Goal: Use online tool/utility: Use online tool/utility

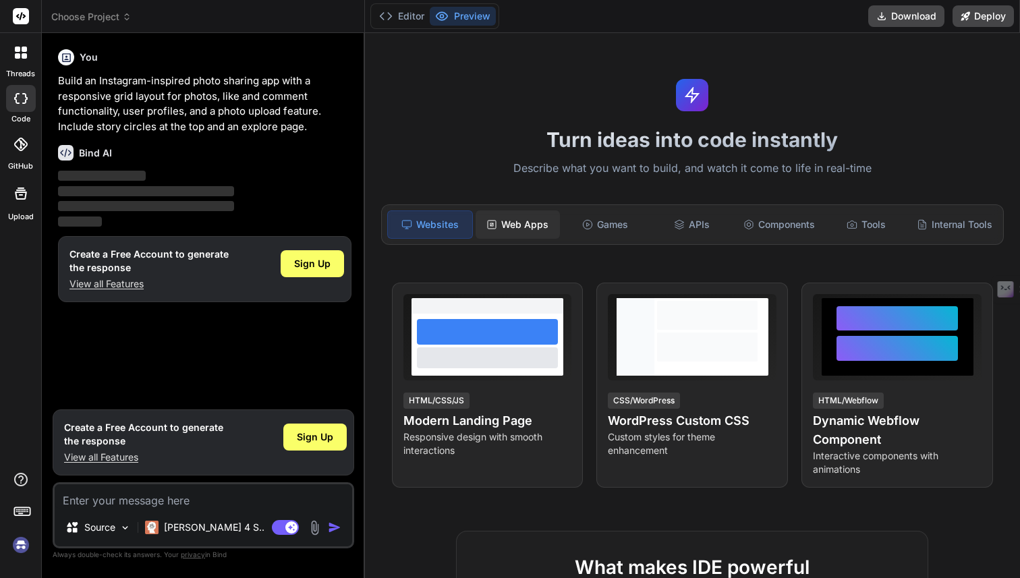
click at [527, 221] on div "Web Apps" at bounding box center [517, 224] width 84 height 28
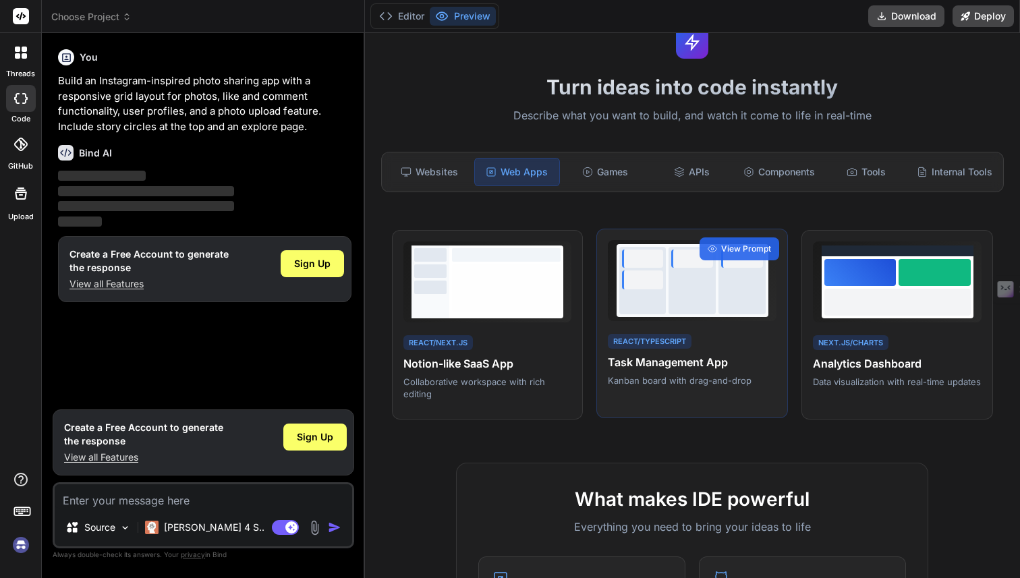
scroll to position [53, 0]
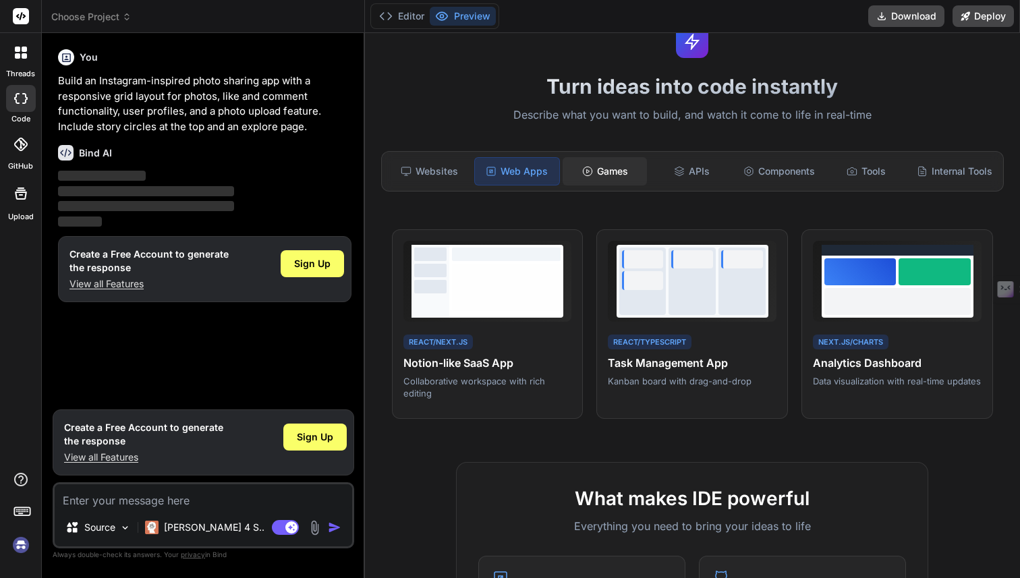
click at [619, 179] on div "Games" at bounding box center [604, 171] width 84 height 28
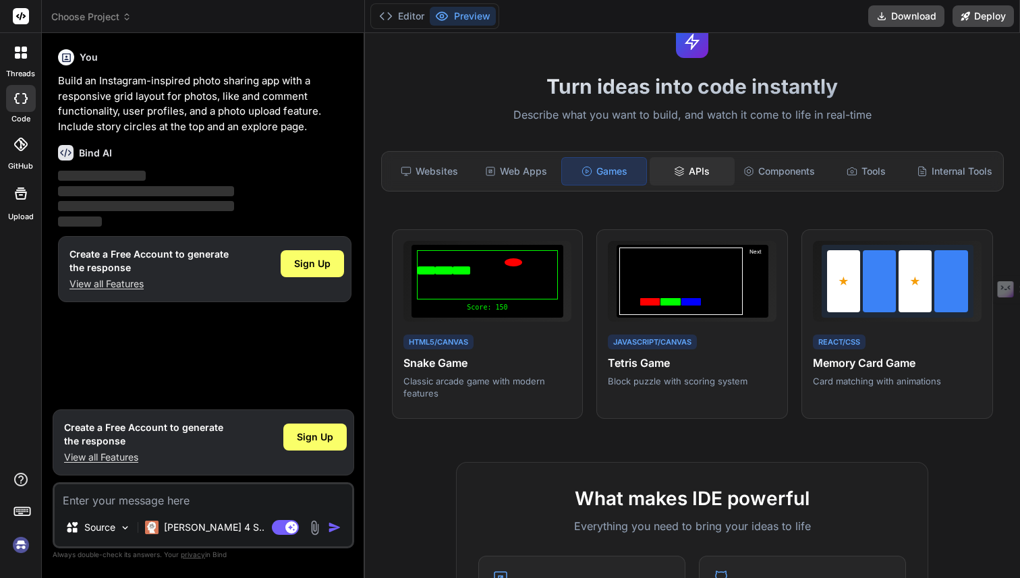
click at [709, 173] on div "APIs" at bounding box center [691, 171] width 84 height 28
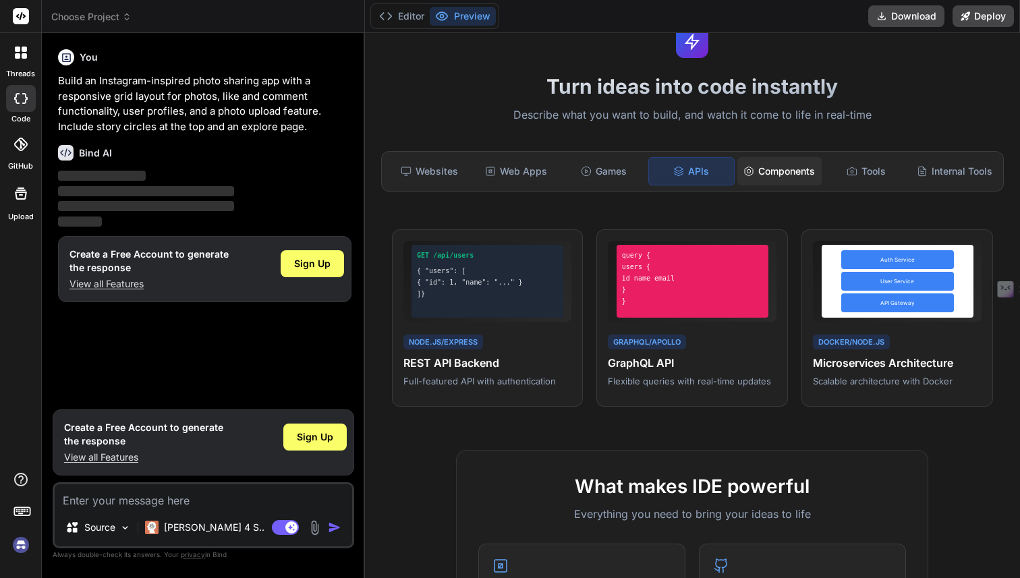
click at [811, 174] on div "Components" at bounding box center [779, 171] width 84 height 28
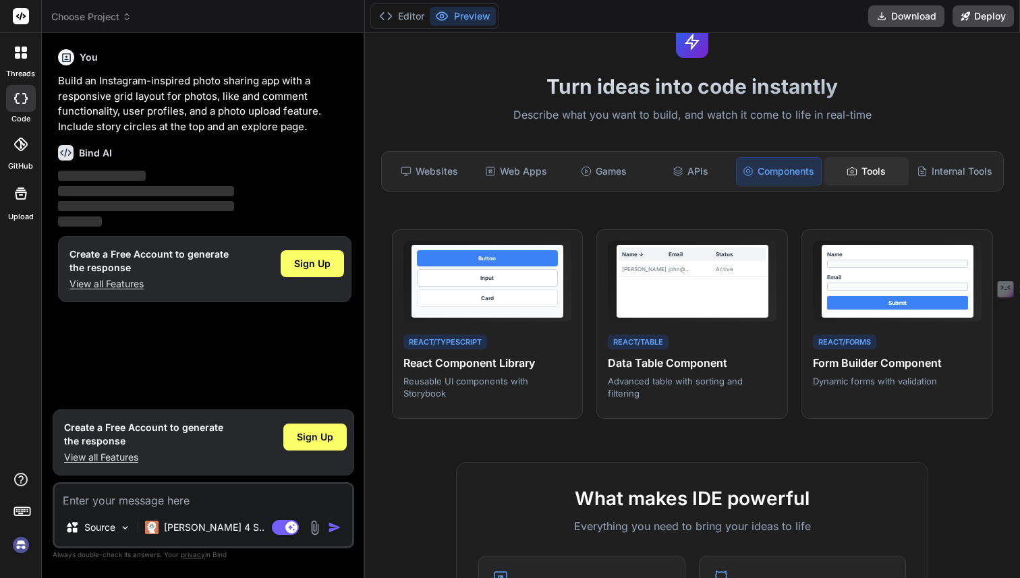
click at [865, 174] on div "Tools" at bounding box center [866, 171] width 84 height 28
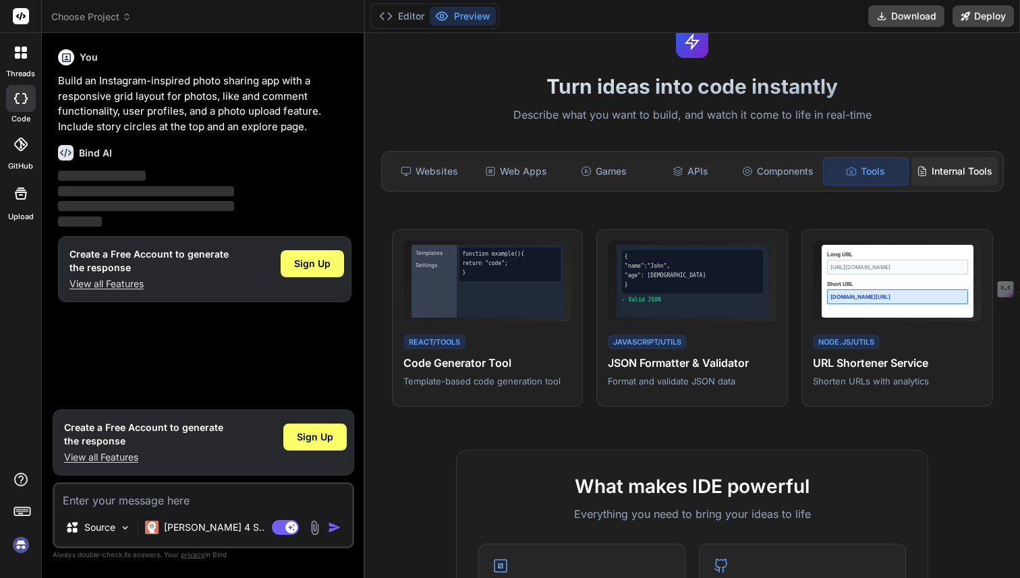
click at [927, 173] on div "Internal Tools" at bounding box center [954, 171] width 86 height 28
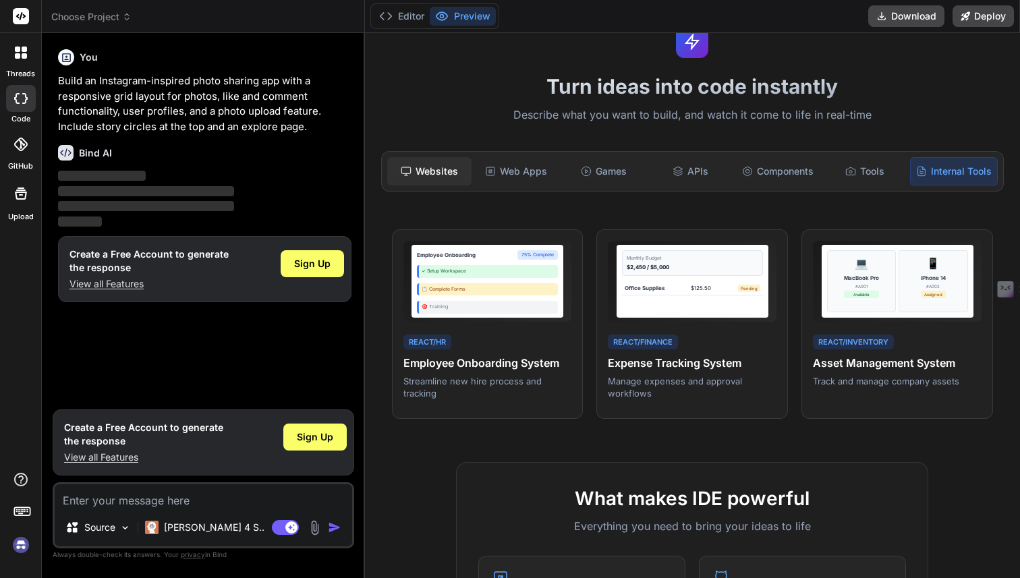
click at [433, 171] on div "Websites" at bounding box center [429, 171] width 84 height 28
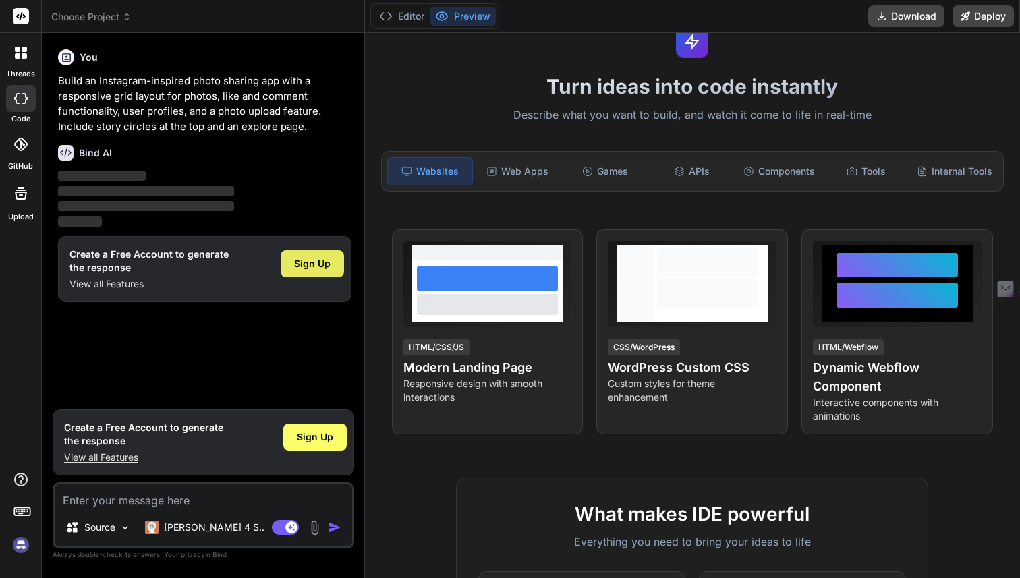
click at [323, 263] on span "Sign Up" at bounding box center [312, 263] width 36 height 13
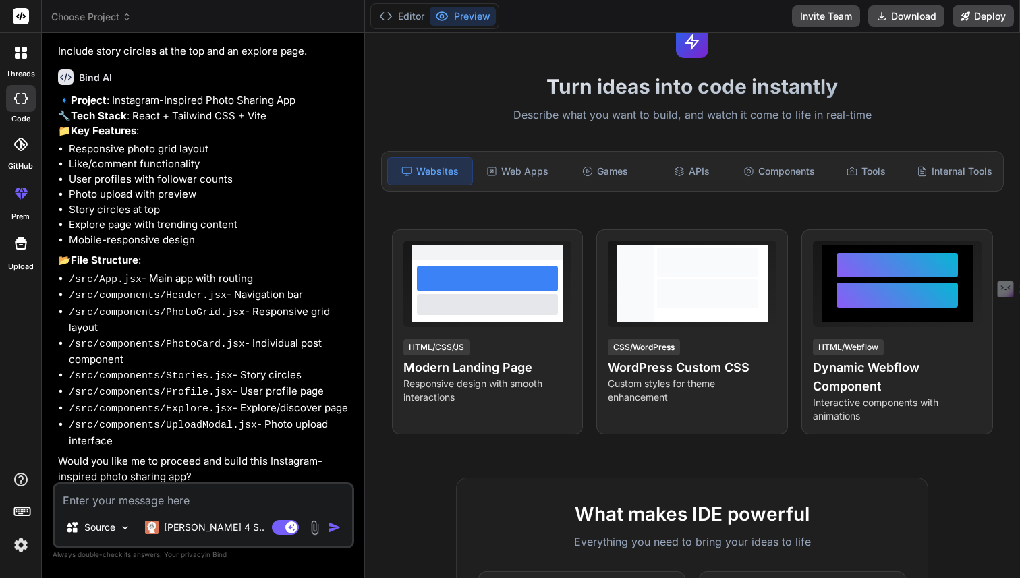
scroll to position [115, 0]
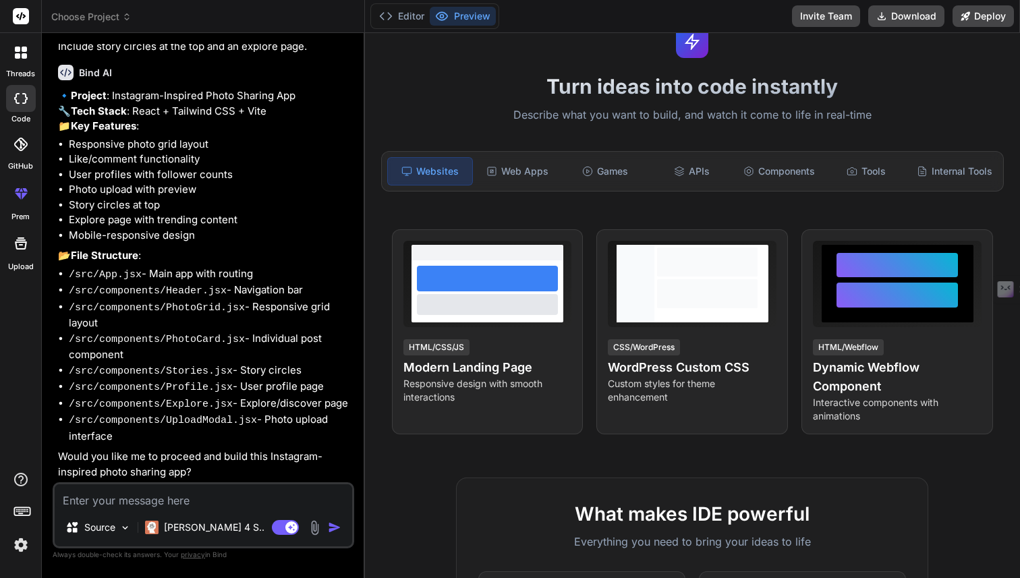
type textarea "x"
click at [195, 498] on textarea at bounding box center [203, 496] width 297 height 24
type textarea "s"
type textarea "x"
type textarea "su"
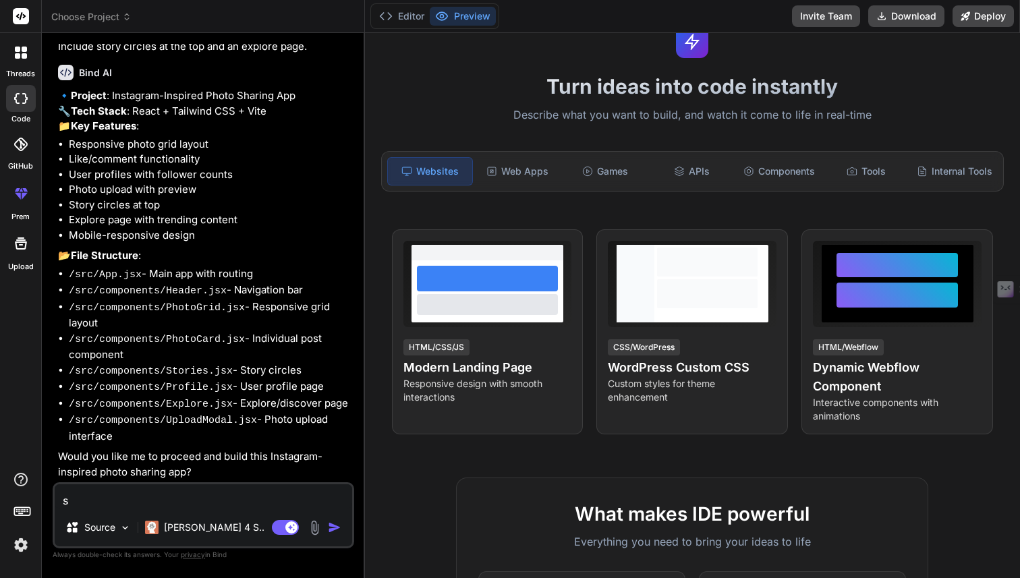
type textarea "x"
type textarea "sur"
type textarea "x"
type textarea "sure"
type textarea "x"
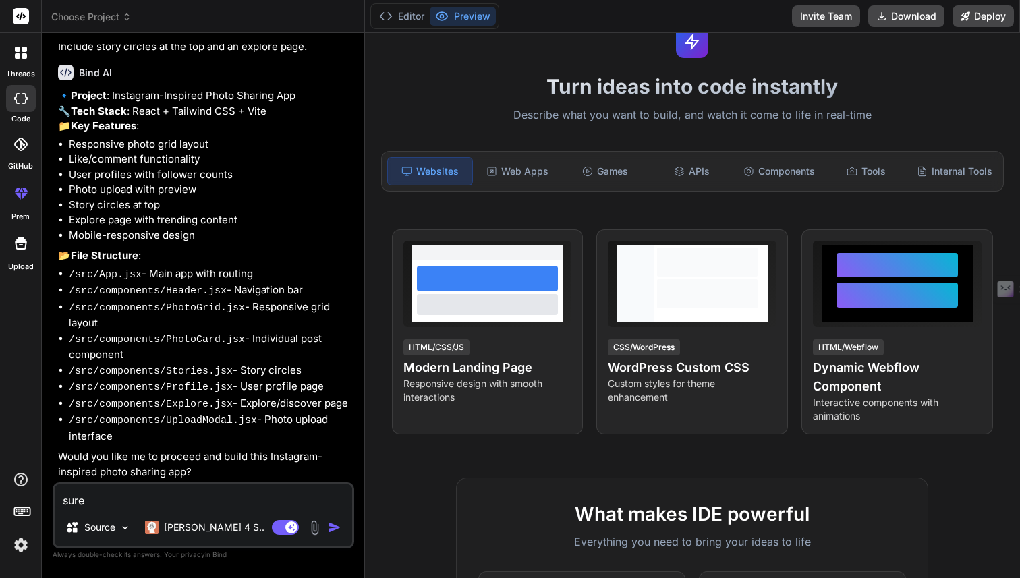
type textarea "sure"
type textarea "x"
type textarea "sure w"
type textarea "x"
type textarea "sure wi"
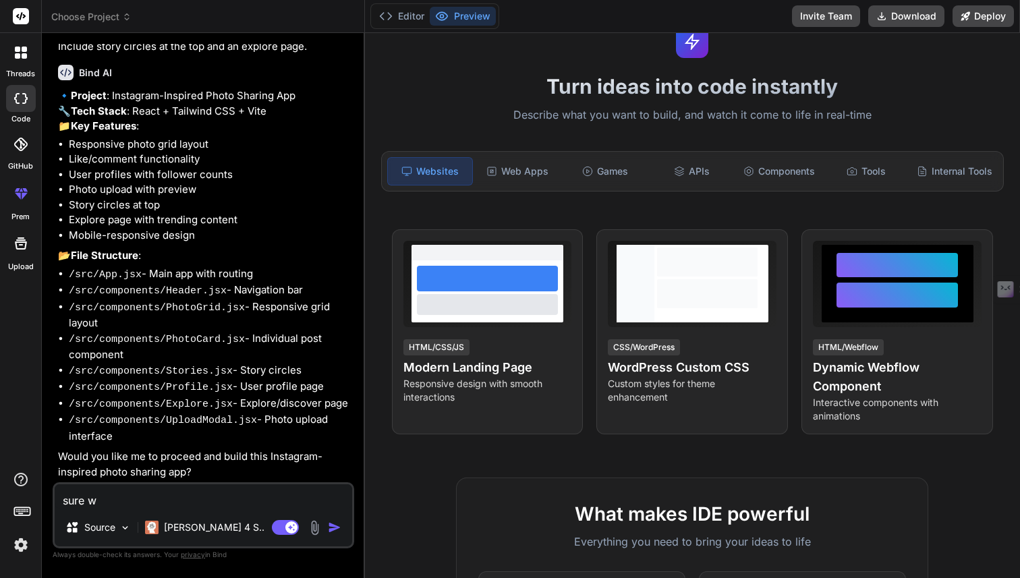
type textarea "x"
type textarea "sure wit"
type textarea "x"
type textarea "sure with"
type textarea "x"
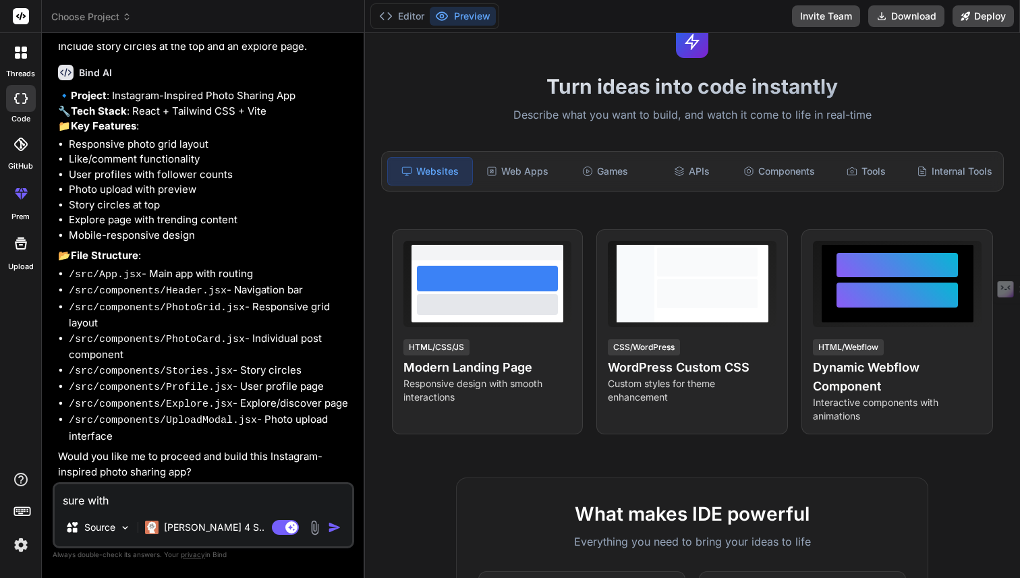
type textarea "sure with"
type textarea "x"
type textarea "sure with c"
type textarea "x"
type textarea "sure with ch"
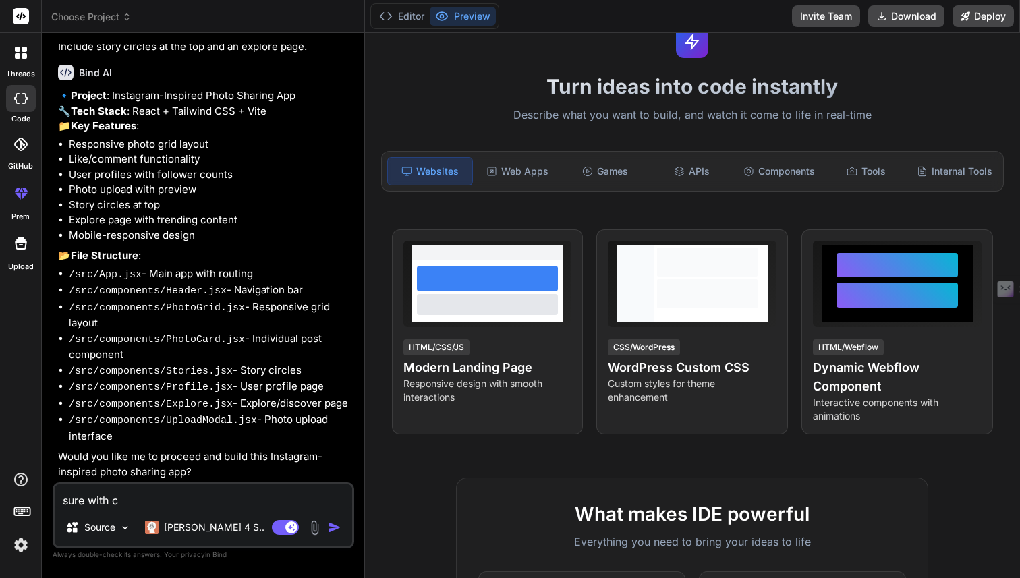
type textarea "x"
type textarea "sure with cha"
type textarea "x"
type textarea "sure with [PERSON_NAME]"
type textarea "x"
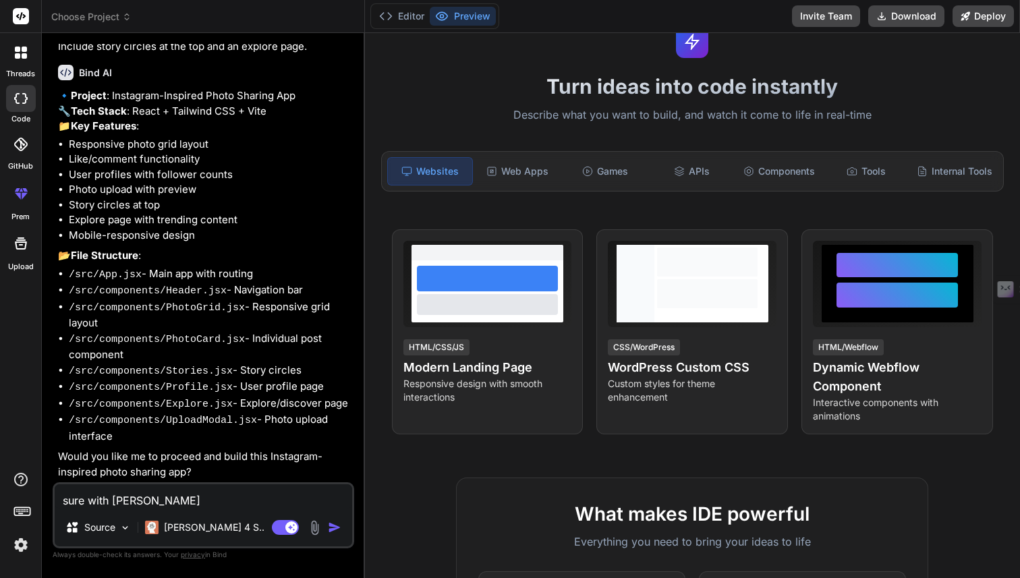
type textarea "sure with [PERSON_NAME]"
type textarea "x"
type textarea "sure with [PERSON_NAME]"
type textarea "x"
type textarea "sure with [PERSON_NAME]"
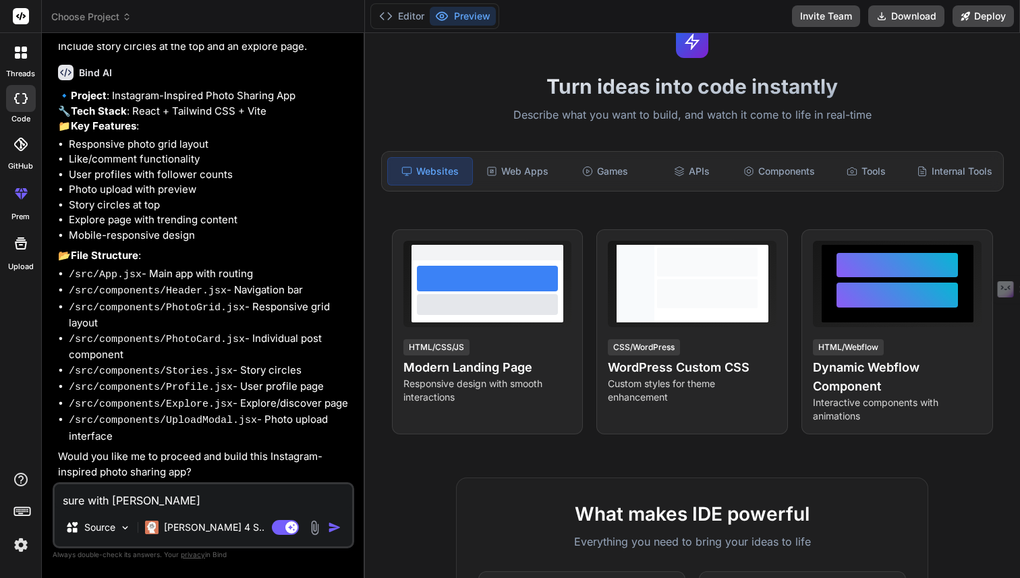
type textarea "x"
type textarea "sure with changing"
type textarea "x"
type textarea "sure with changing"
type textarea "x"
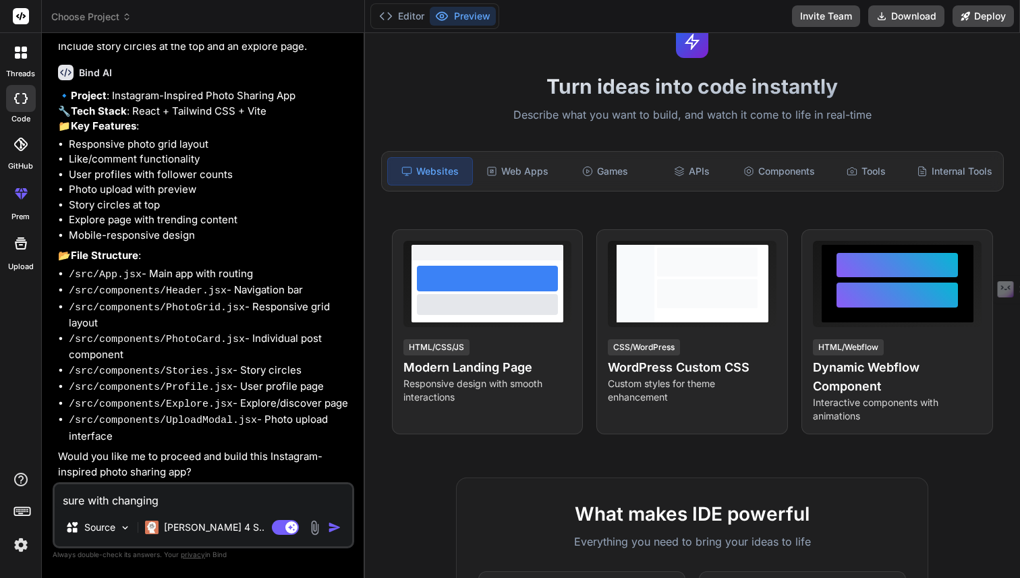
type textarea "sure with changing t"
type textarea "x"
type textarea "sure with changing to"
type textarea "x"
type textarea "sure with changing to"
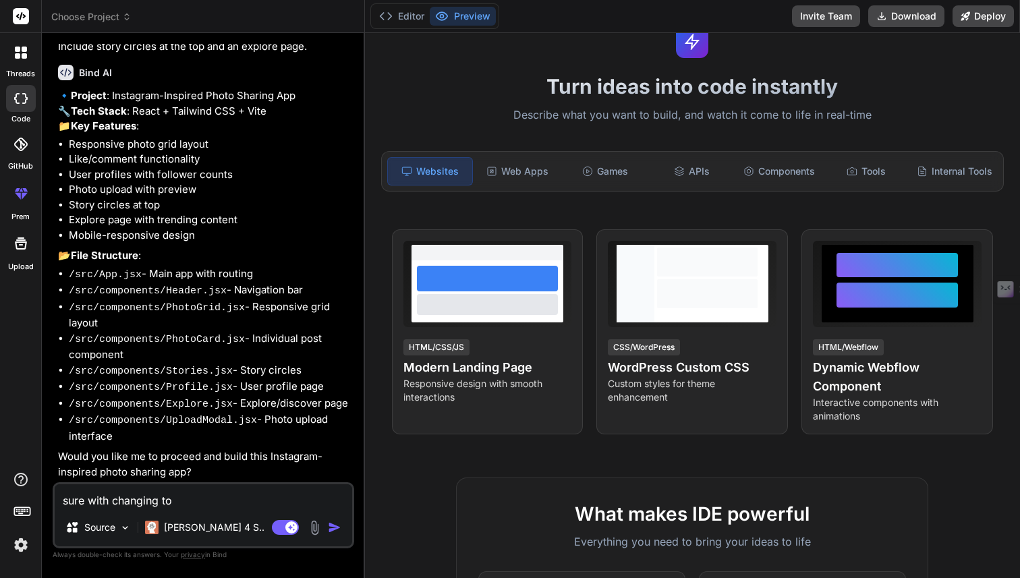
type textarea "x"
type textarea "sure with changing to '"
type textarea "x"
type textarea "sure with changing to 'y"
type textarea "x"
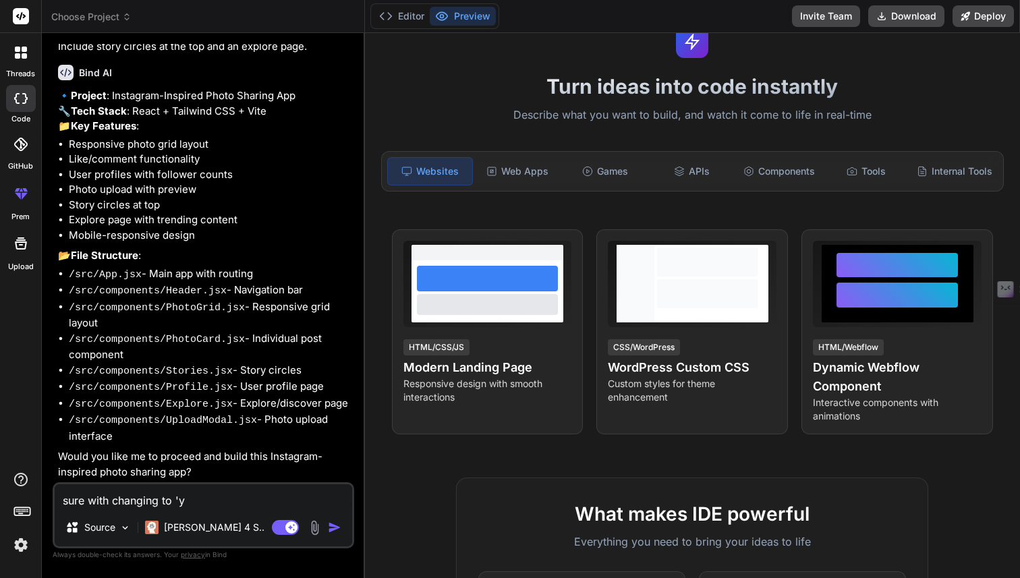
type textarea "sure with changing to 'yo"
type textarea "x"
type textarea "sure with changing to 'yog"
type textarea "x"
type textarea "sure with changing to 'yoga"
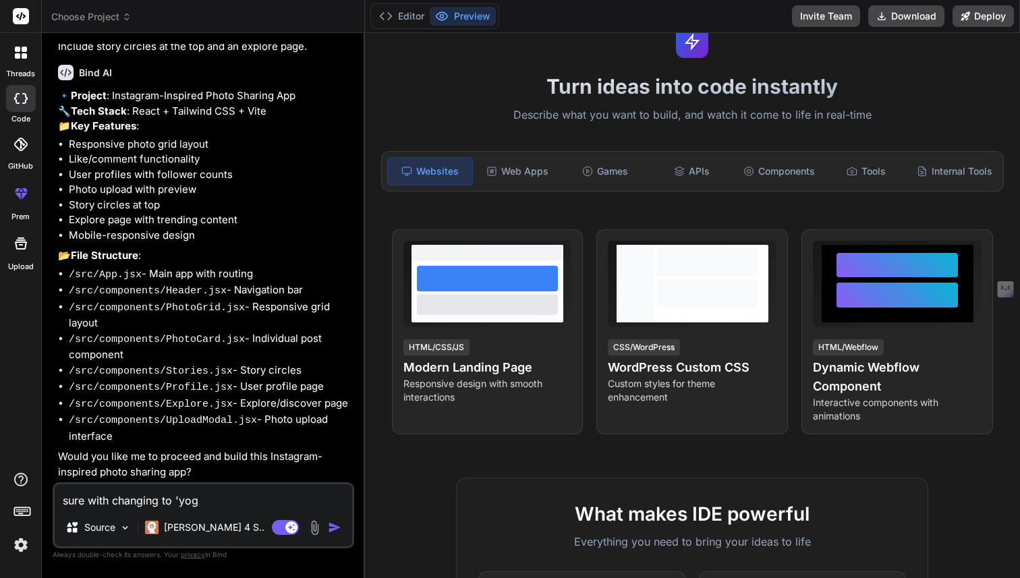
type textarea "x"
type textarea "sure with changing to 'yoga"
type textarea "x"
type textarea "sure with changing to 'yoga a"
type textarea "x"
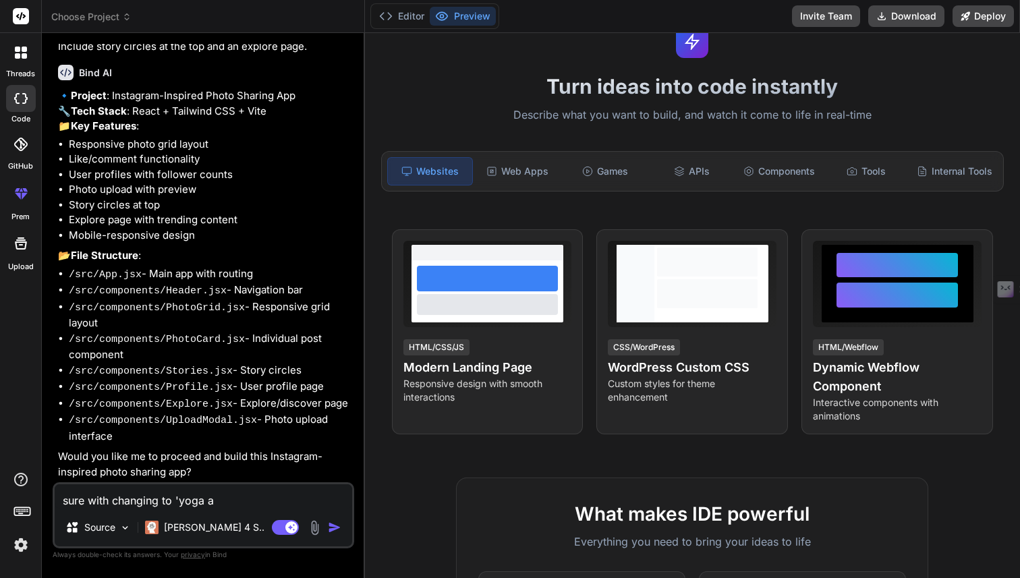
type textarea "sure with changing to 'yoga an"
type textarea "x"
type textarea "sure with changing to 'yoga and"
type textarea "x"
type textarea "sure with changing to 'yoga and"
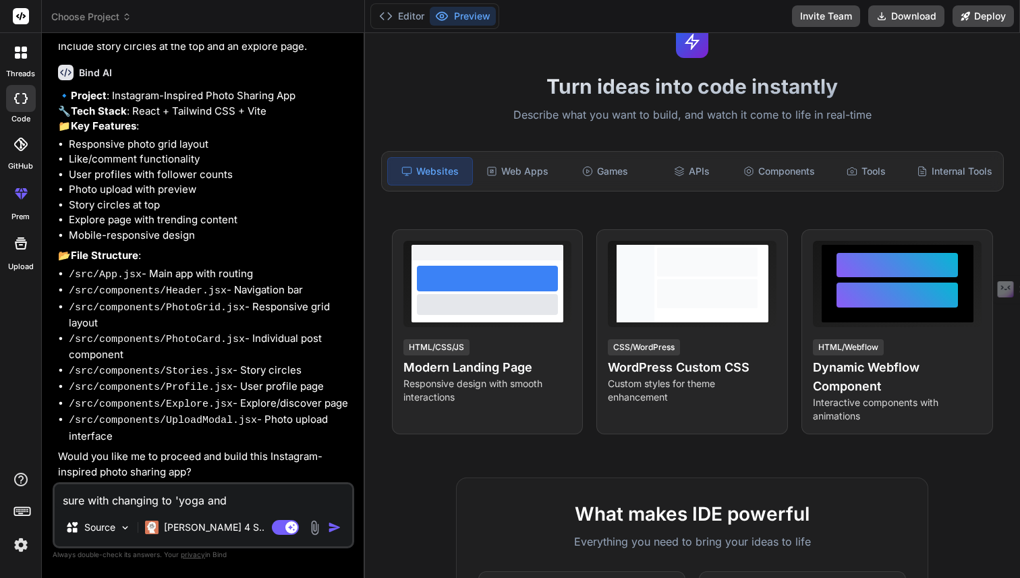
type textarea "x"
type textarea "sure with changing to 'yoga and m"
type textarea "x"
type textarea "sure with changing to 'yoga and mi"
type textarea "x"
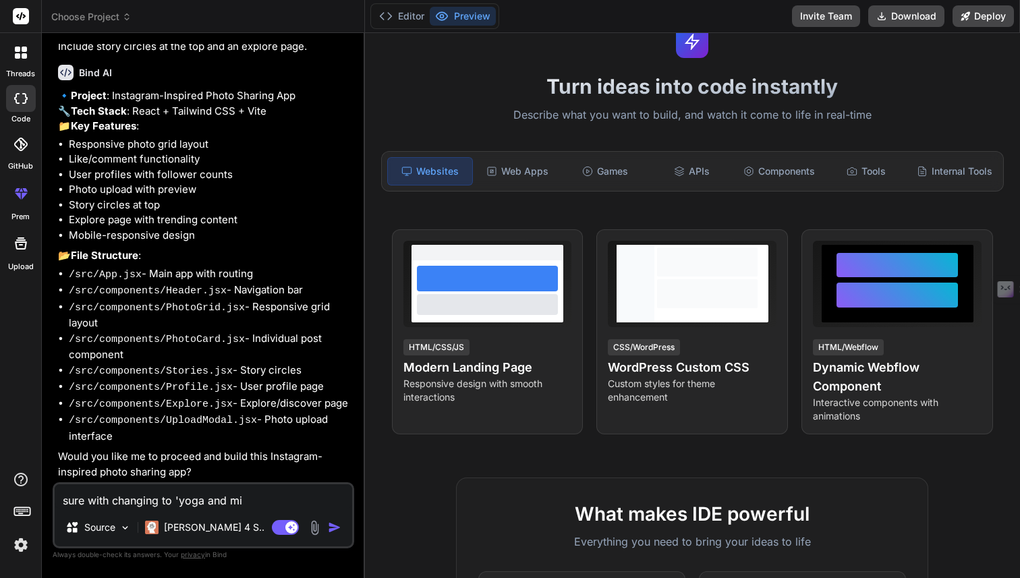
type textarea "sure with changing to 'yoga and min"
type textarea "x"
type textarea "sure with changing to 'yoga and mind"
type textarea "x"
type textarea "sure with changing to 'yoga and mindf"
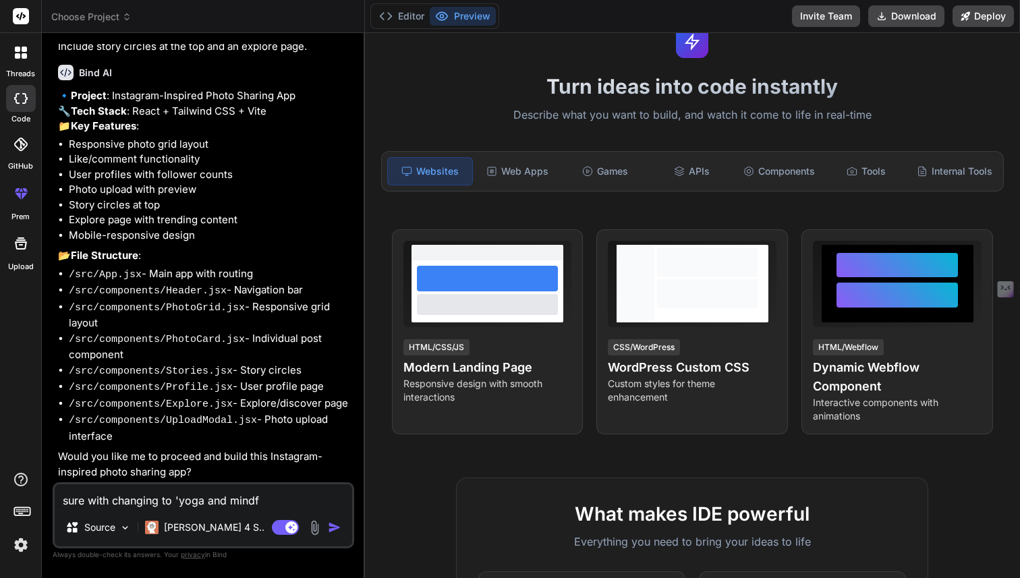
type textarea "x"
type textarea "sure with changing to 'yoga and mindfu"
type textarea "x"
type textarea "sure with changing to 'yoga and mindful"
type textarea "x"
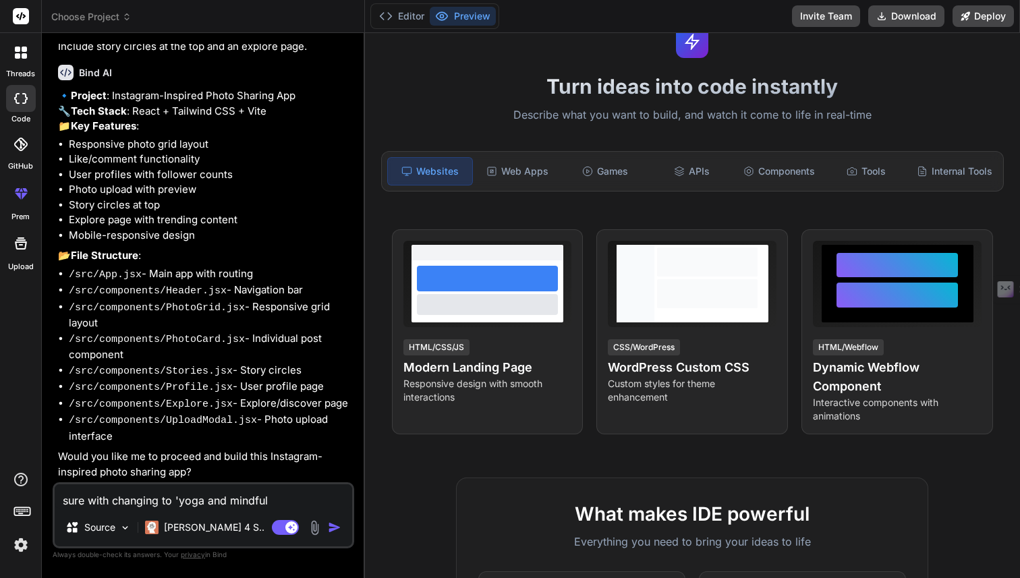
type textarea "sure with changing to 'yoga and mindfuln"
type textarea "x"
type textarea "sure with changing to 'yoga and mindfulne"
type textarea "x"
type textarea "sure with changing to 'yoga and mindfulnes"
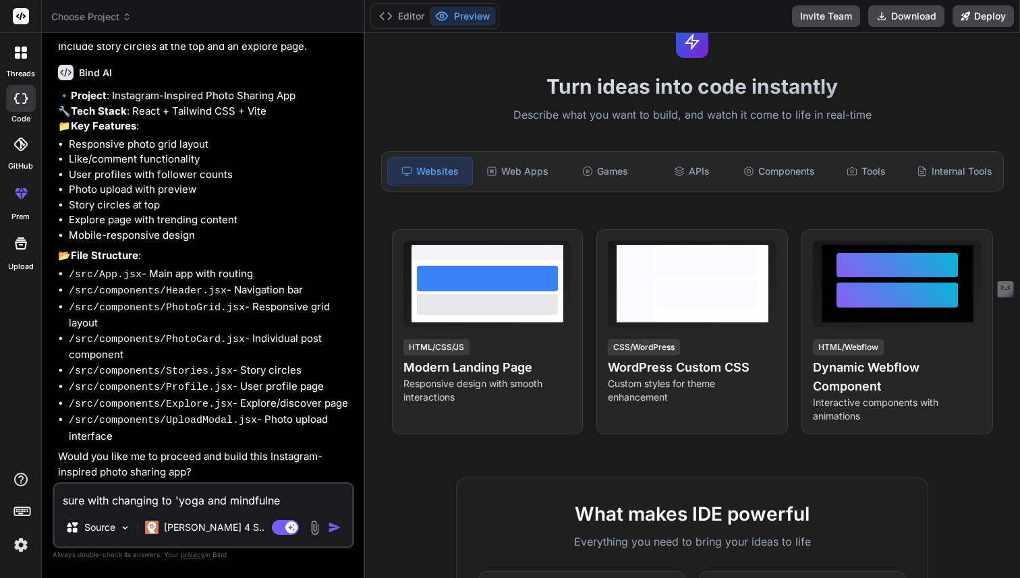
type textarea "x"
type textarea "sure with changing to 'yoga and mindfulness"
type textarea "x"
type textarea "sure with changing to 'yoga and mindfulness'"
type textarea "x"
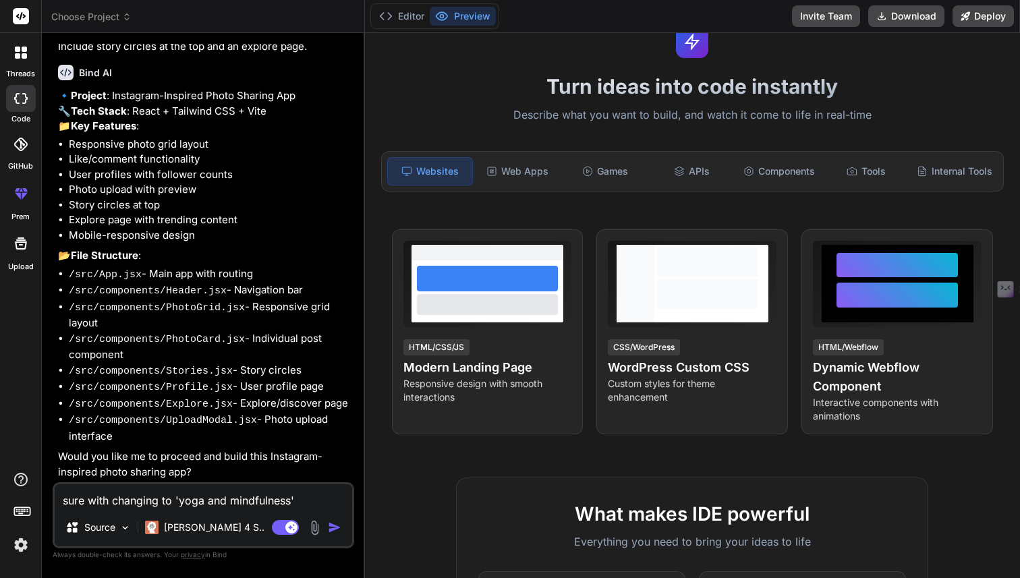
type textarea "sure with changing to 'yoga and mindfulness'"
type textarea "x"
type textarea "sure with changing to 'yoga and mindfulness' f"
type textarea "x"
type textarea "sure with changing to 'yoga and mindfulness' fo"
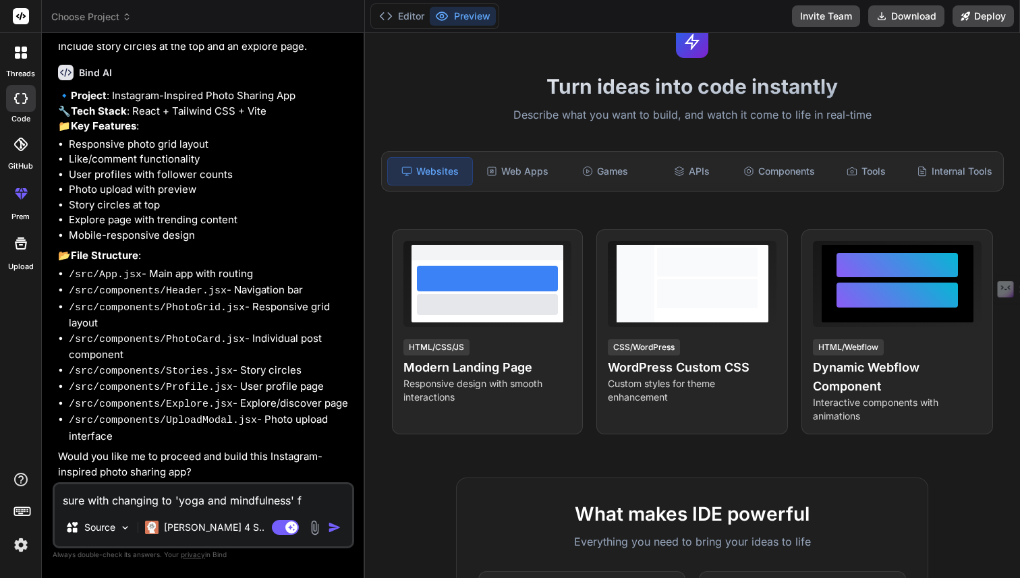
type textarea "x"
type textarea "sure with changing to 'yoga and mindfulness' foc"
type textarea "x"
type textarea "sure with changing to 'yoga and mindfulness' focu"
type textarea "x"
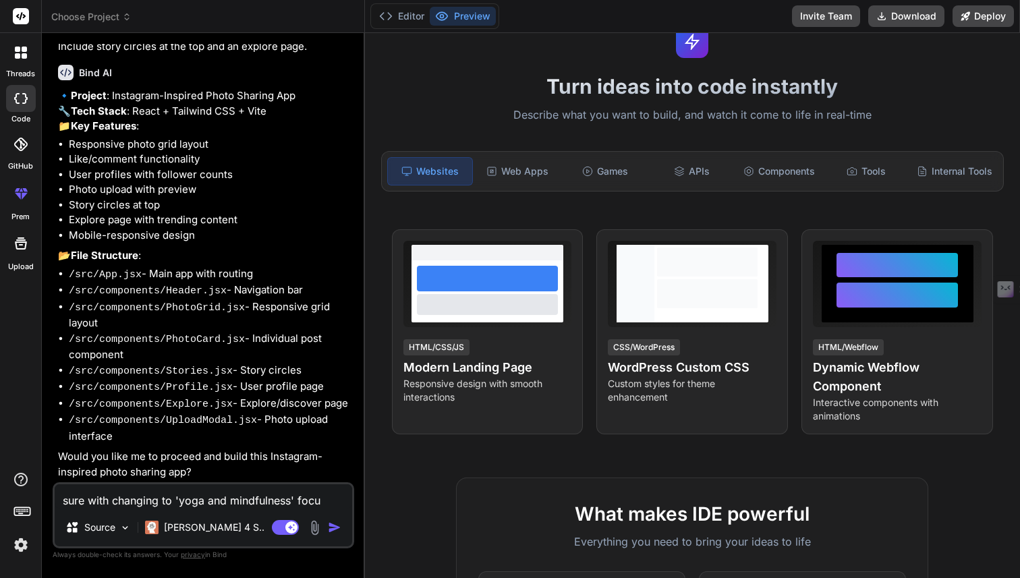
type textarea "sure with changing to 'yoga and mindfulness' focus"
type textarea "x"
type textarea "sure with changing to 'yoga and mindfulness' focus"
click at [332, 527] on img "button" at bounding box center [334, 527] width 13 height 13
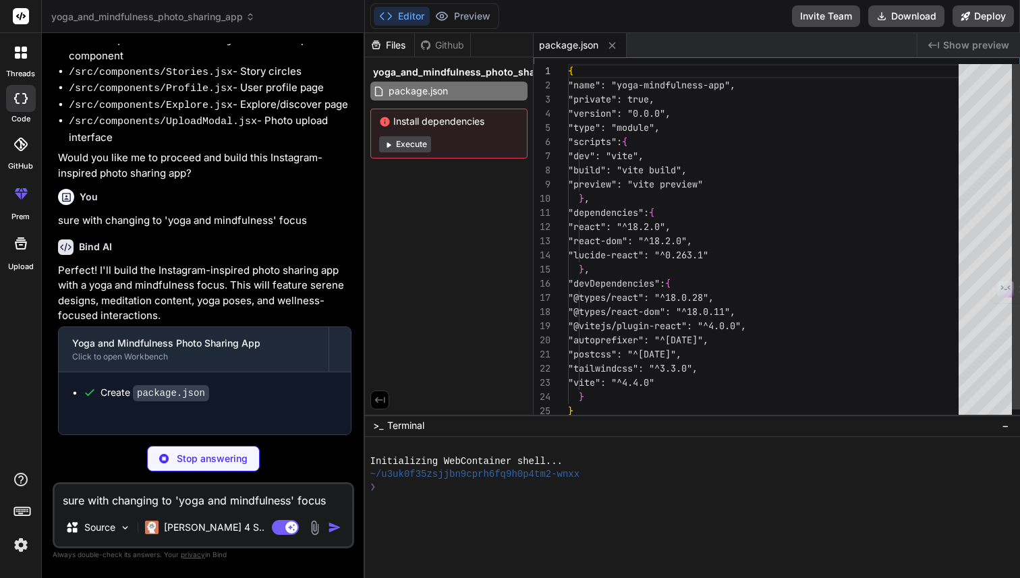
scroll to position [397, 0]
type textarea "x"
type textarea "<div id="root"></div> <script type="module" src="/src/main.jsx"></script> </bod…"
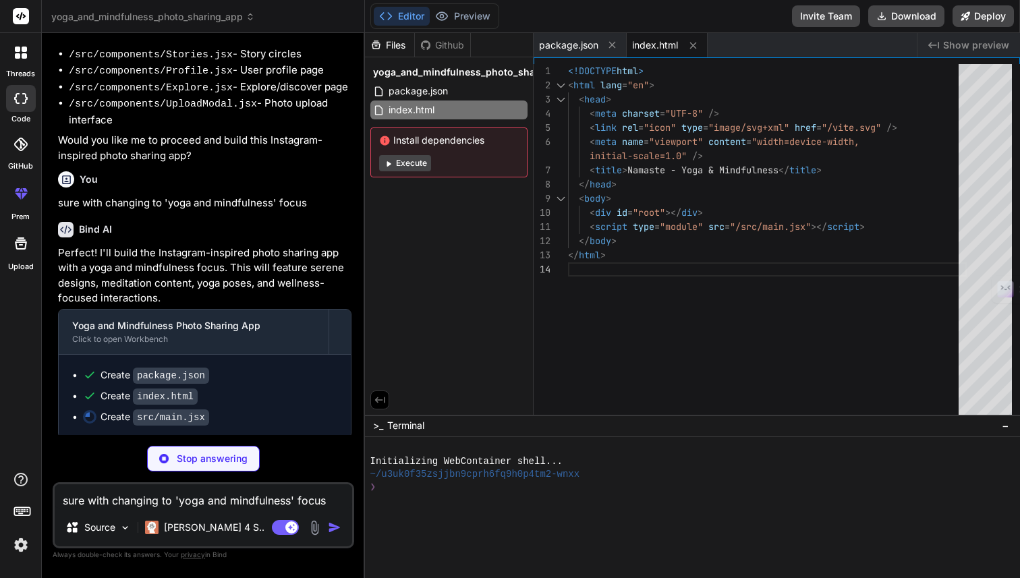
type textarea "x"
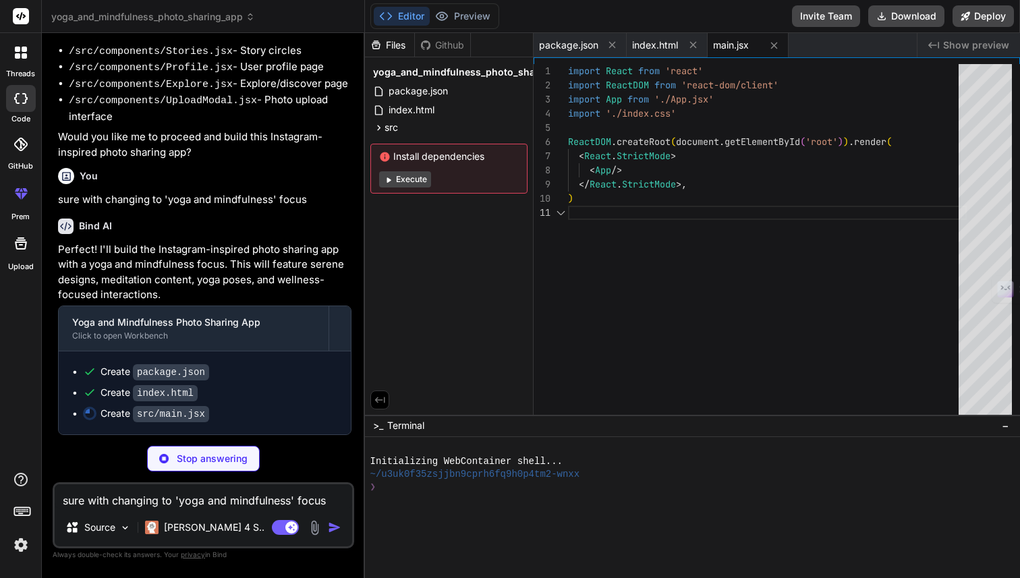
scroll to position [453, 0]
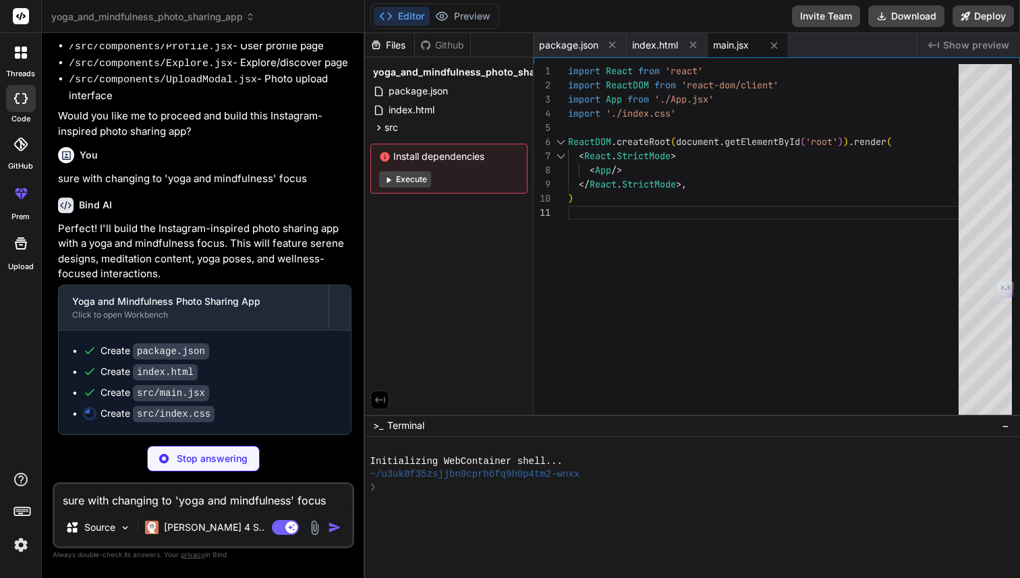
type textarea "x"
type textarea "}"
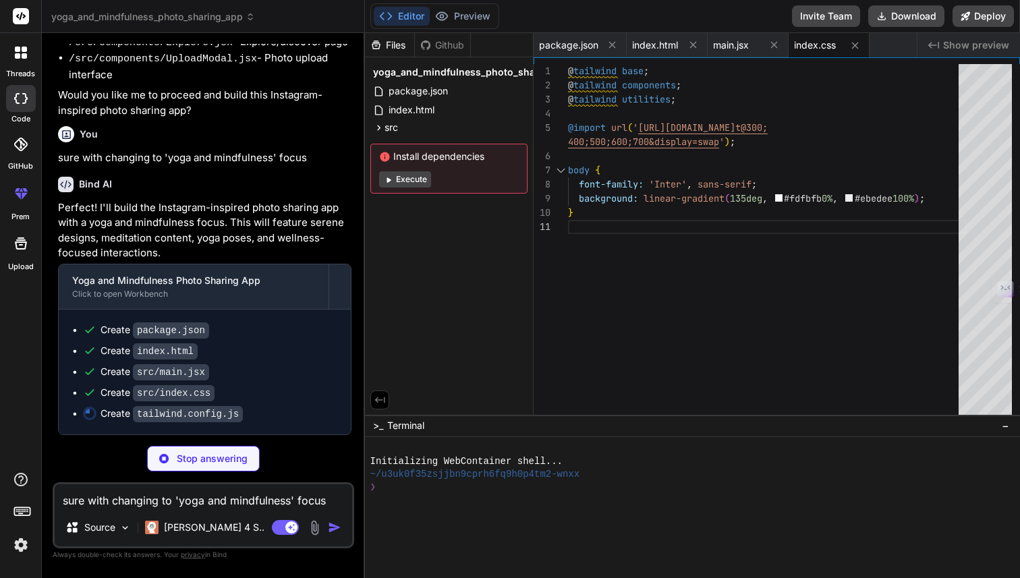
type textarea "x"
type textarea "} } }, }, plugins: [], }"
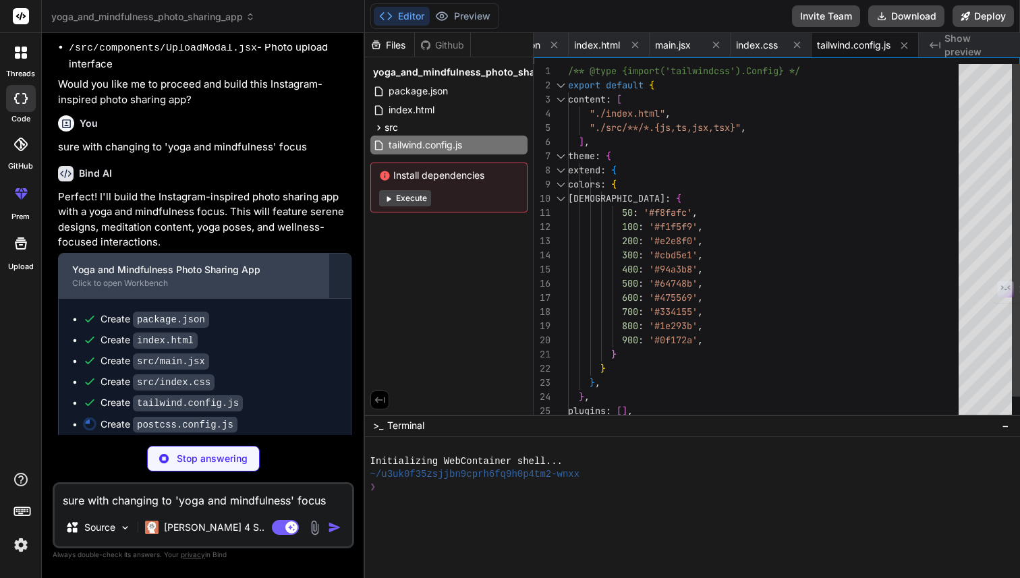
type textarea "x"
type textarea "export default { plugins: { tailwindcss: {}, autoprefixer: {}, }, }"
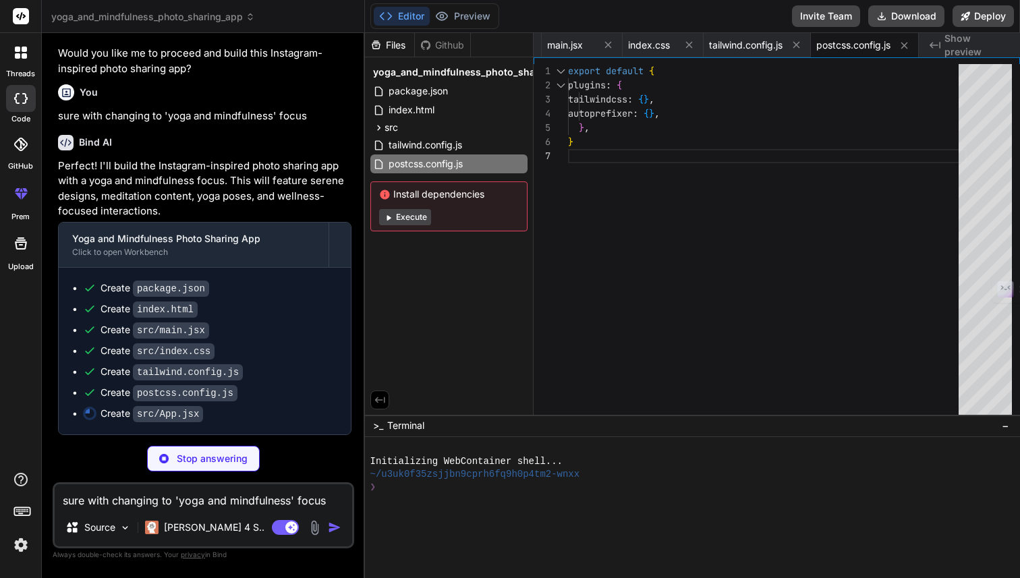
scroll to position [513, 0]
type textarea "x"
type textarea "{showUpload && ( <UploadModal onClose={() => setShowUpload(false)} /> )} </div>…"
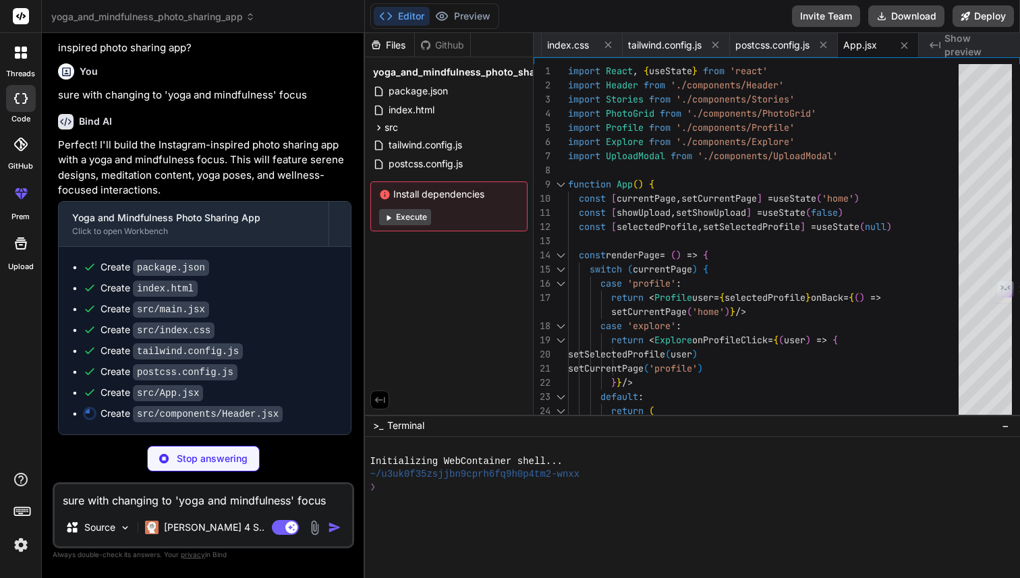
scroll to position [533, 0]
type textarea "x"
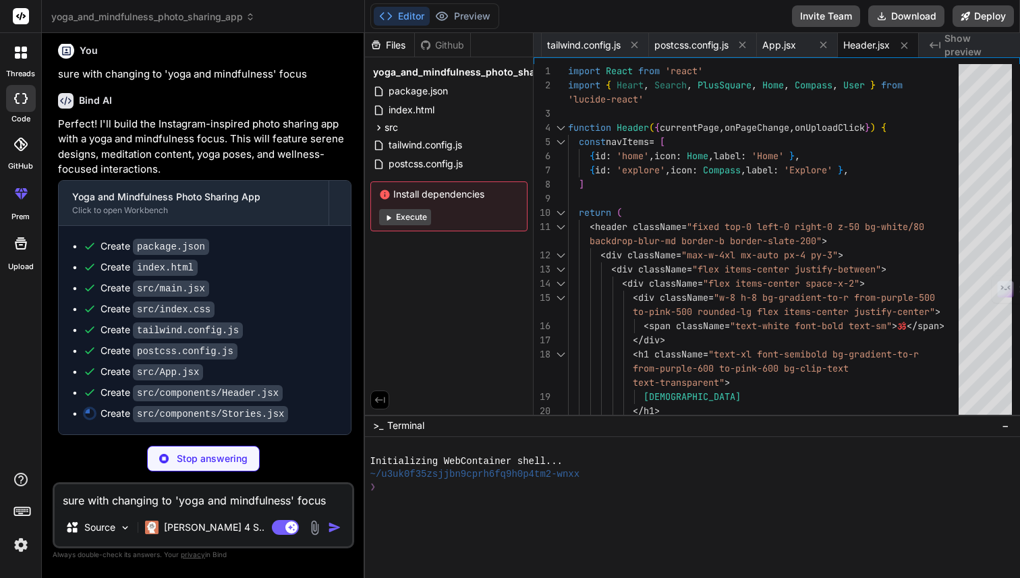
scroll to position [554, 0]
type textarea "x"
type textarea "export default Stories"
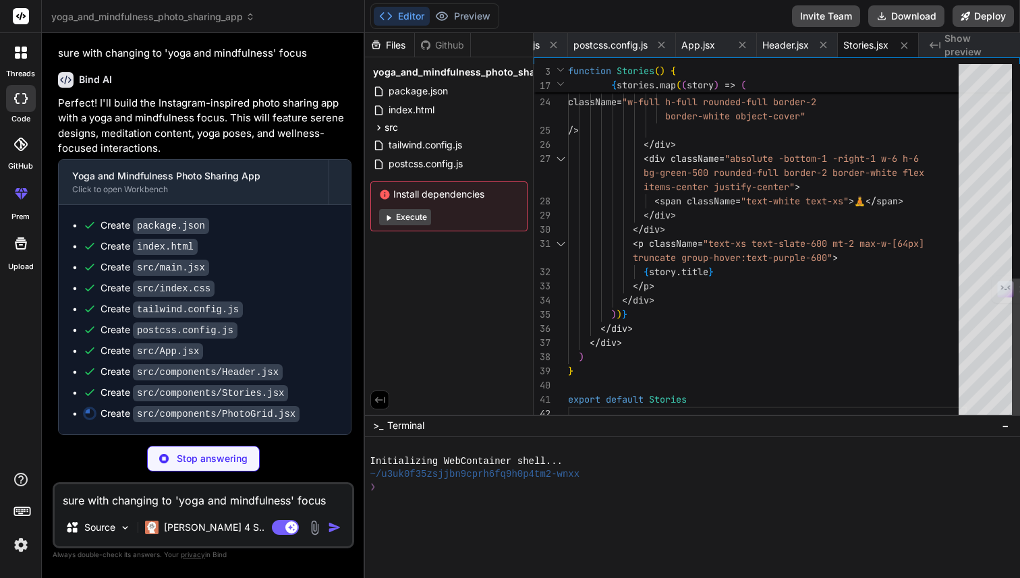
scroll to position [28, 0]
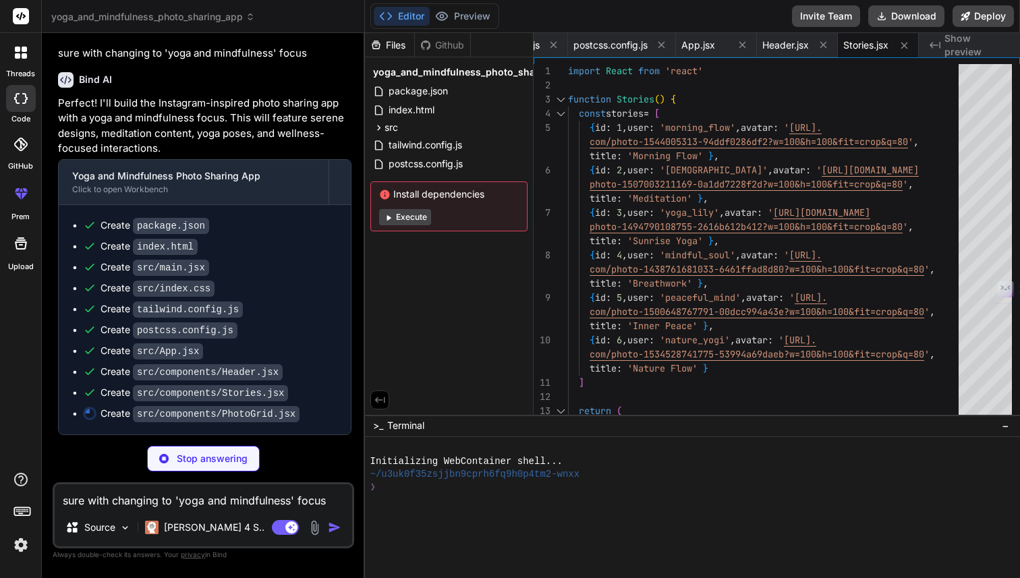
click at [401, 216] on button "Execute" at bounding box center [405, 217] width 52 height 16
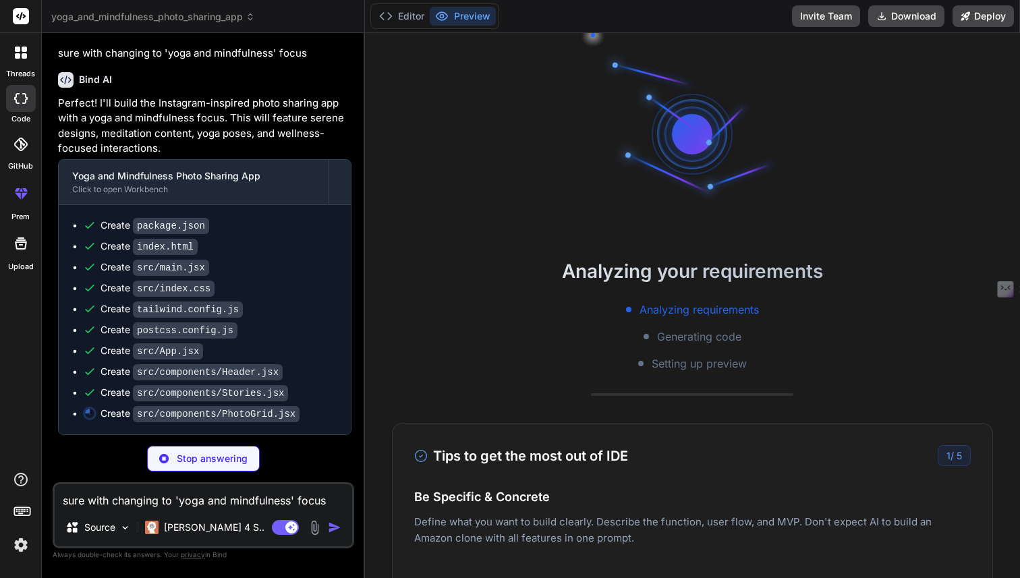
type textarea "x"
type textarea "export default PhotoGrid"
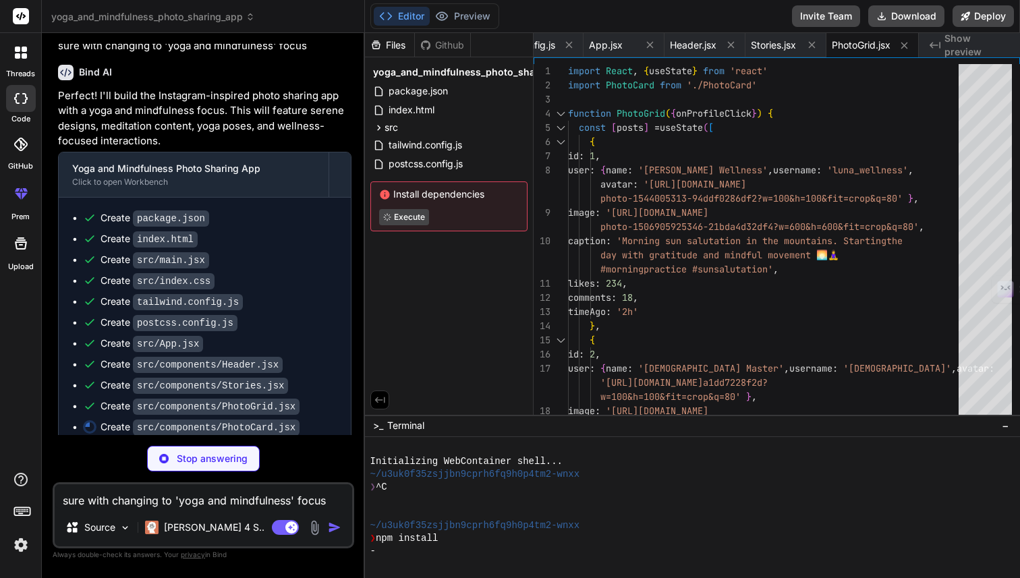
scroll to position [594, 0]
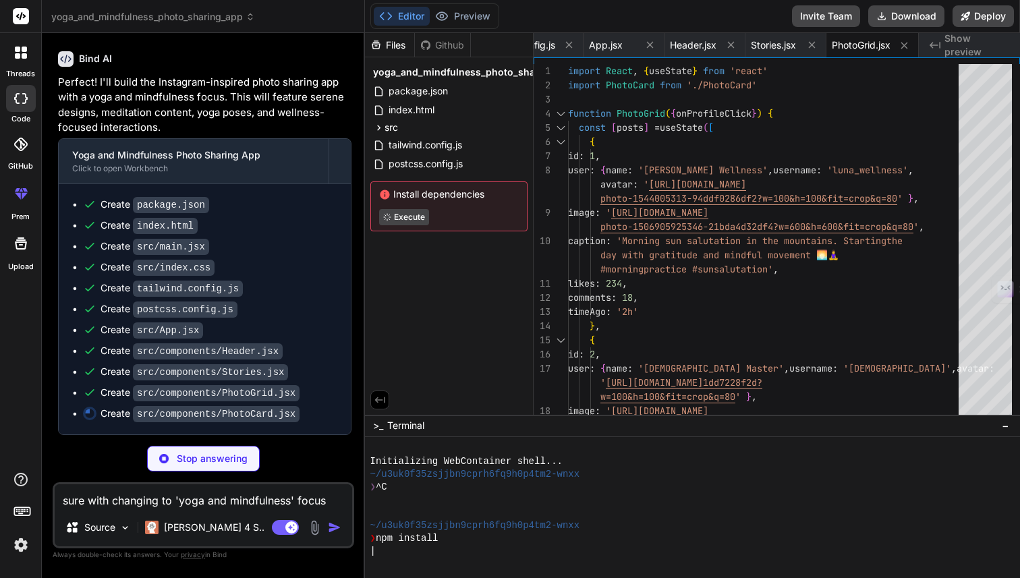
type textarea "x"
type textarea "</div> )} </div> </article> ) } export default PhotoCard"
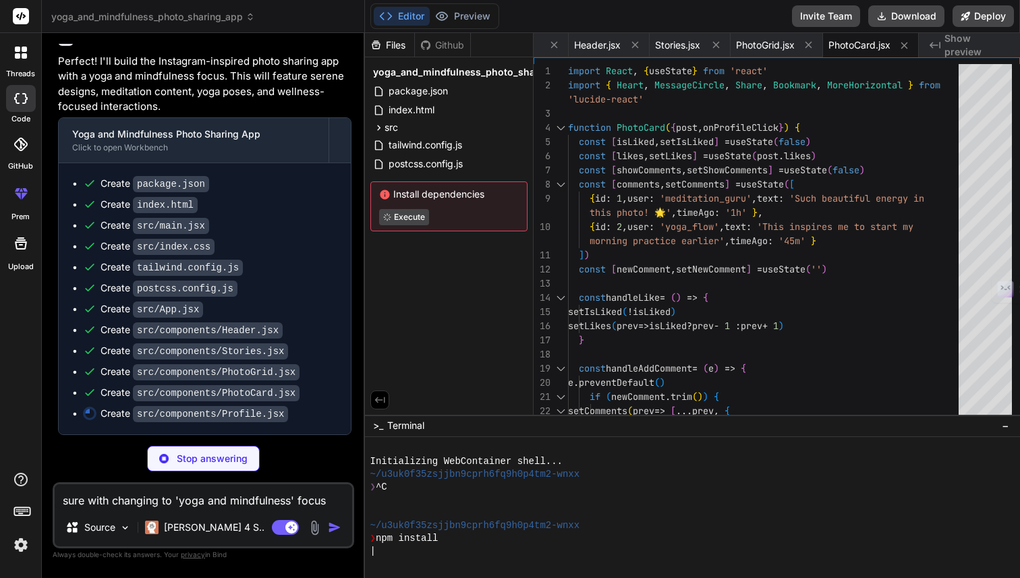
scroll to position [614, 0]
type textarea "x"
click at [595, 44] on span "Header.jsx" at bounding box center [597, 44] width 47 height 13
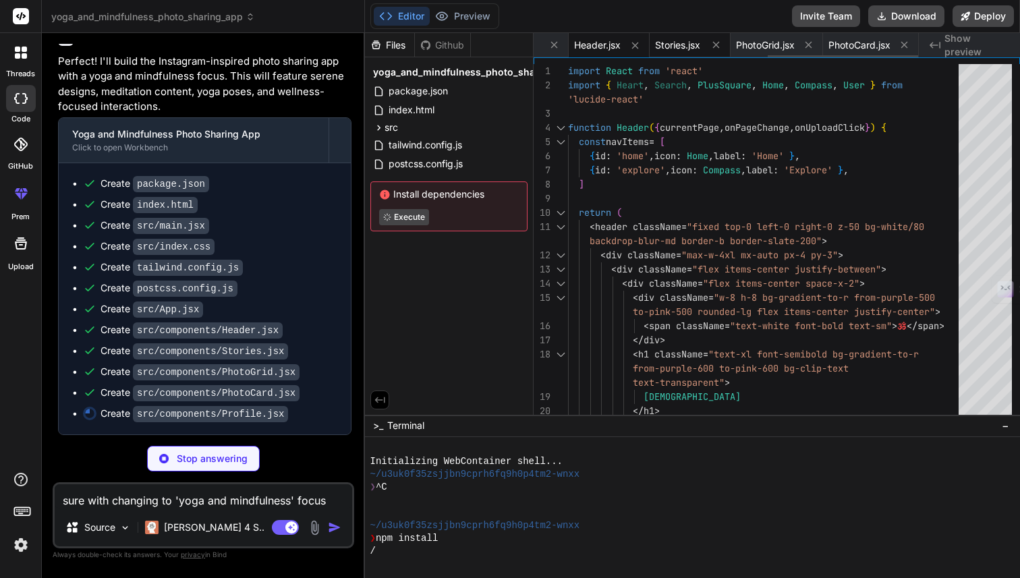
scroll to position [76, 0]
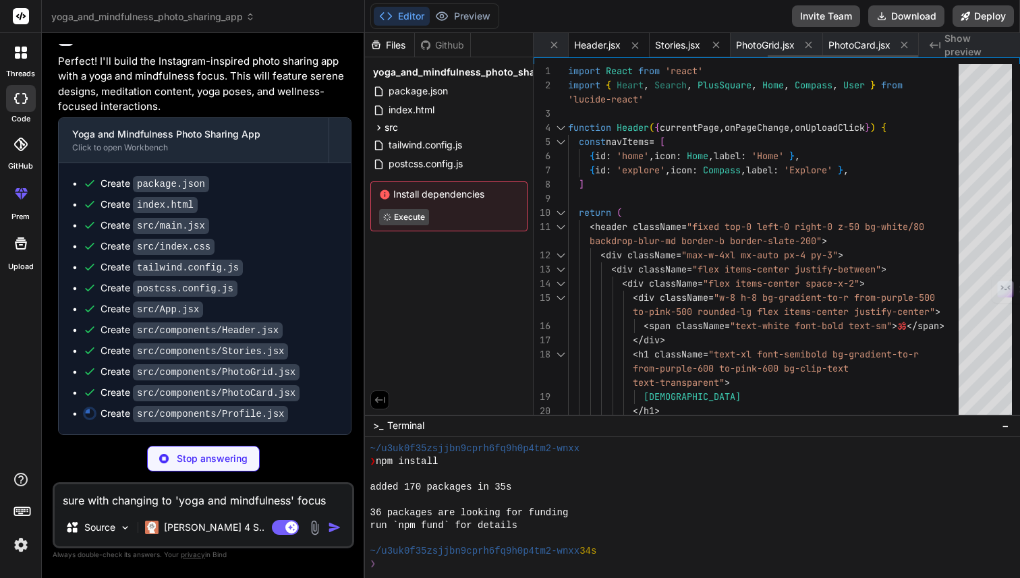
type textarea "x"
click at [674, 41] on span "Stories.jsx" at bounding box center [677, 44] width 45 height 13
type textarea "export default Stories"
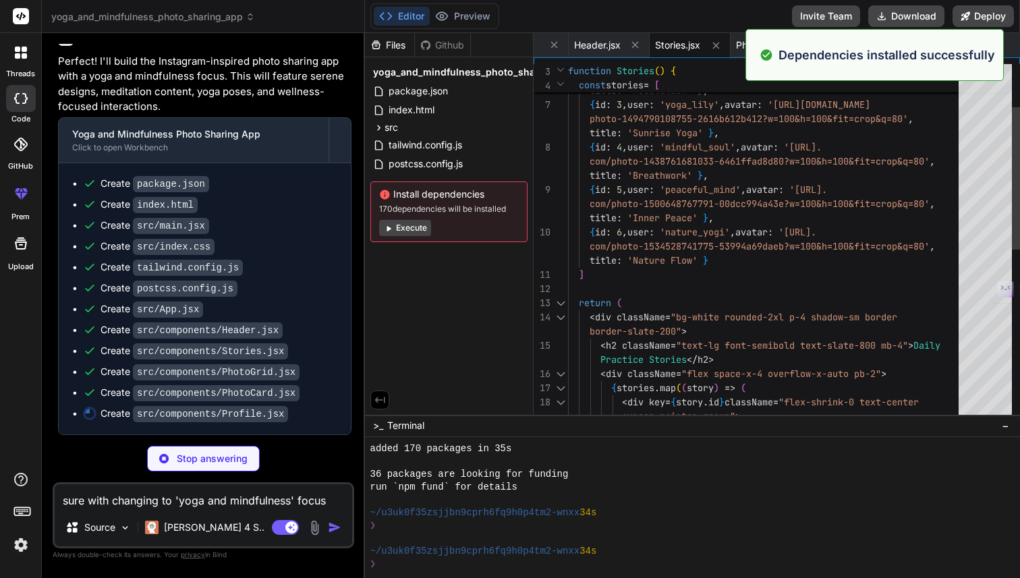
scroll to position [28, 0]
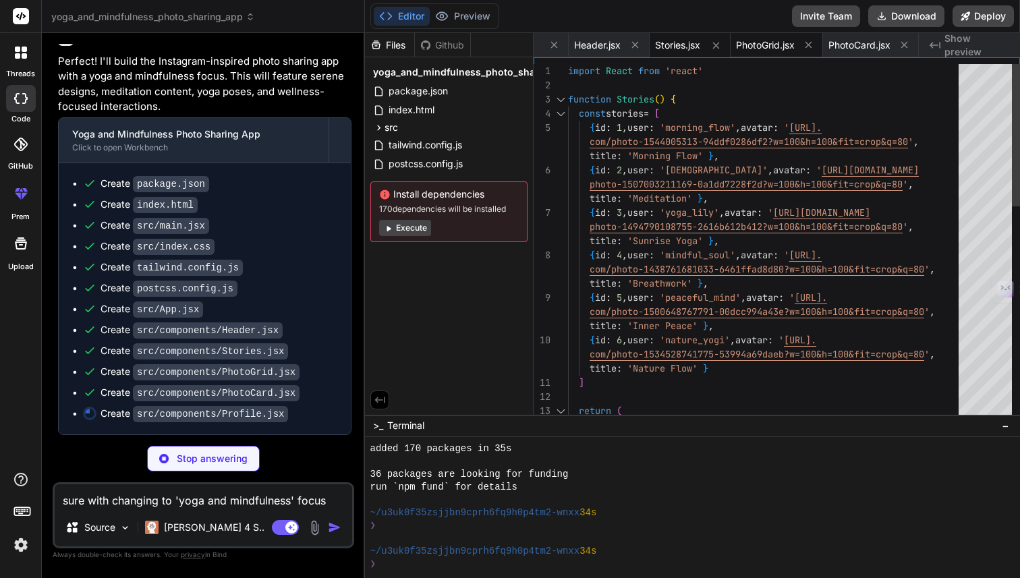
type textarea "x"
type textarea "export default Profile"
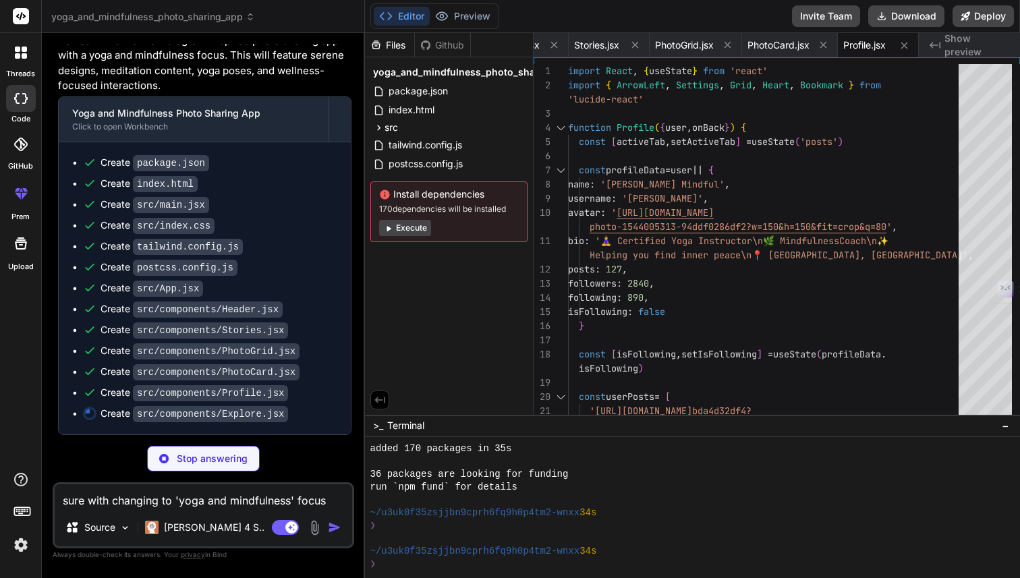
scroll to position [635, 0]
click at [861, 47] on span "Profile.jsx" at bounding box center [864, 44] width 42 height 13
click at [872, 37] on div "Profile.jsx" at bounding box center [878, 45] width 81 height 24
click at [872, 38] on div "Profile.jsx" at bounding box center [878, 45] width 81 height 24
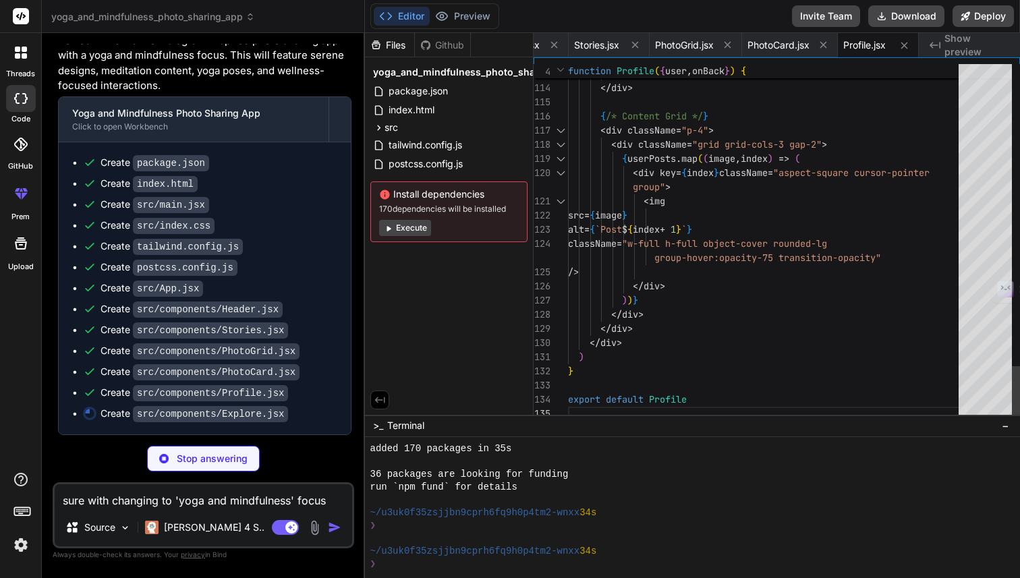
type textarea "x"
type textarea "} export default Explore"
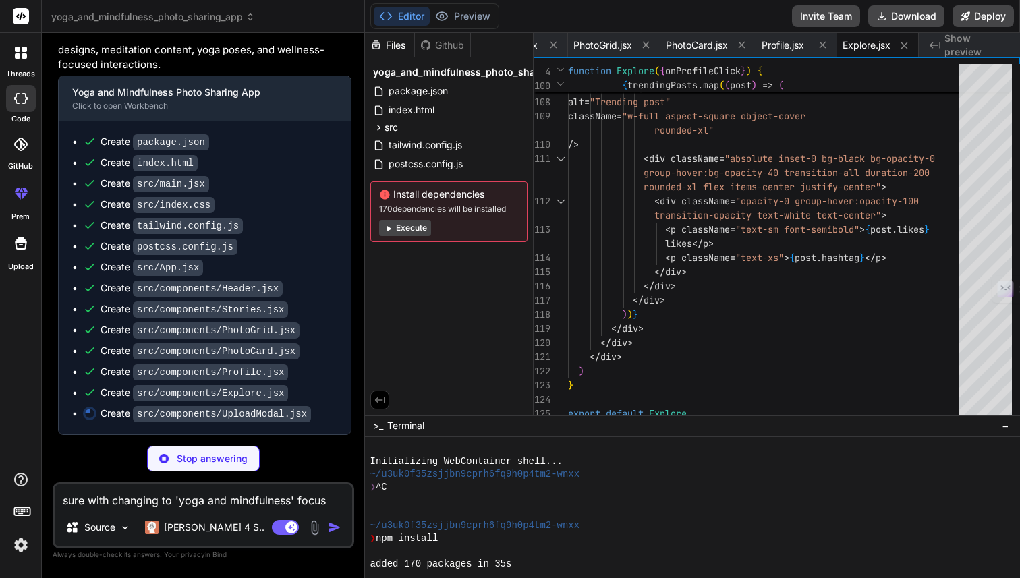
scroll to position [115, 0]
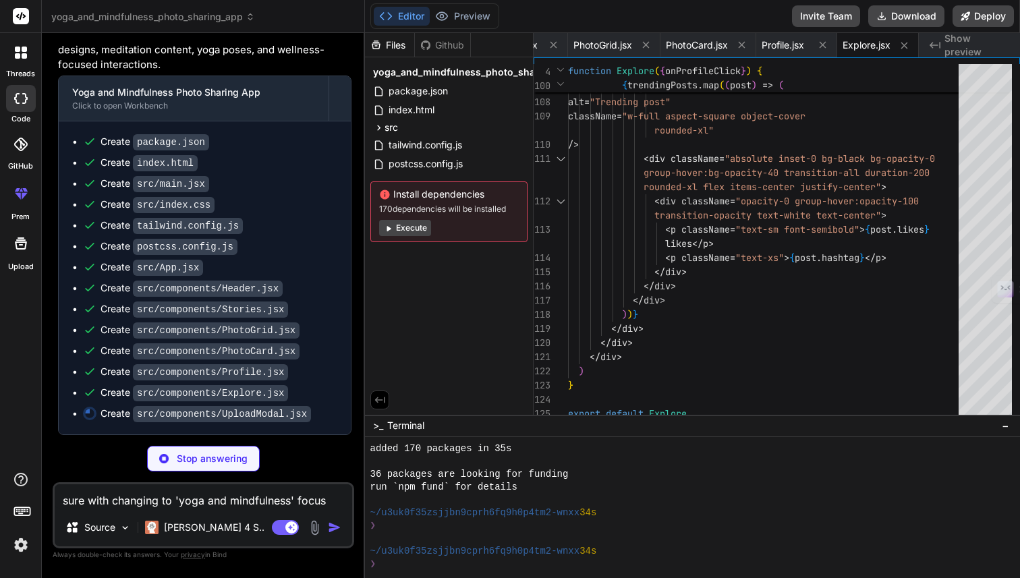
type textarea "x"
type textarea "</div> </div> </div> </div> ) } export default UploadModal"
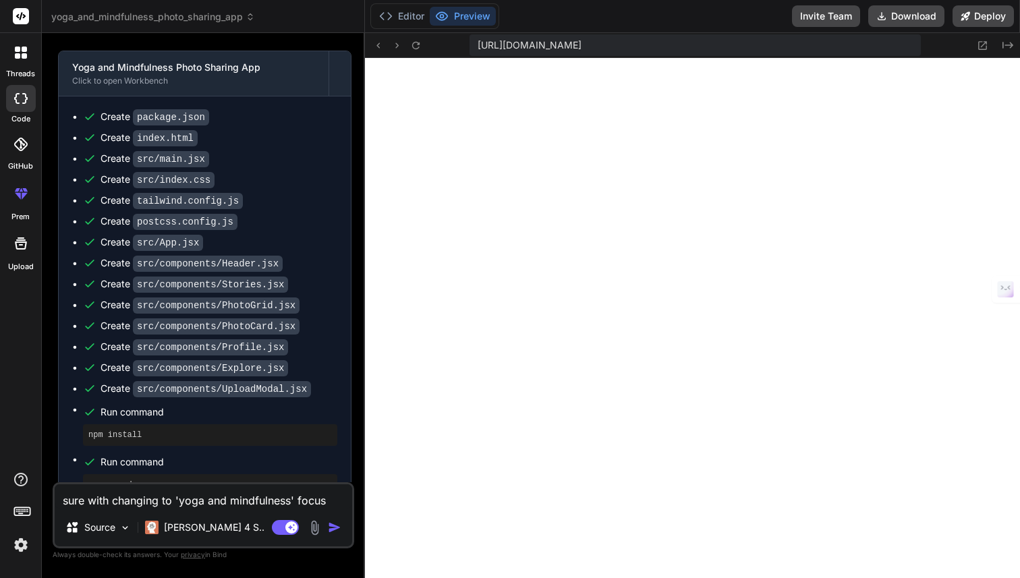
scroll to position [627, 0]
type textarea "x"
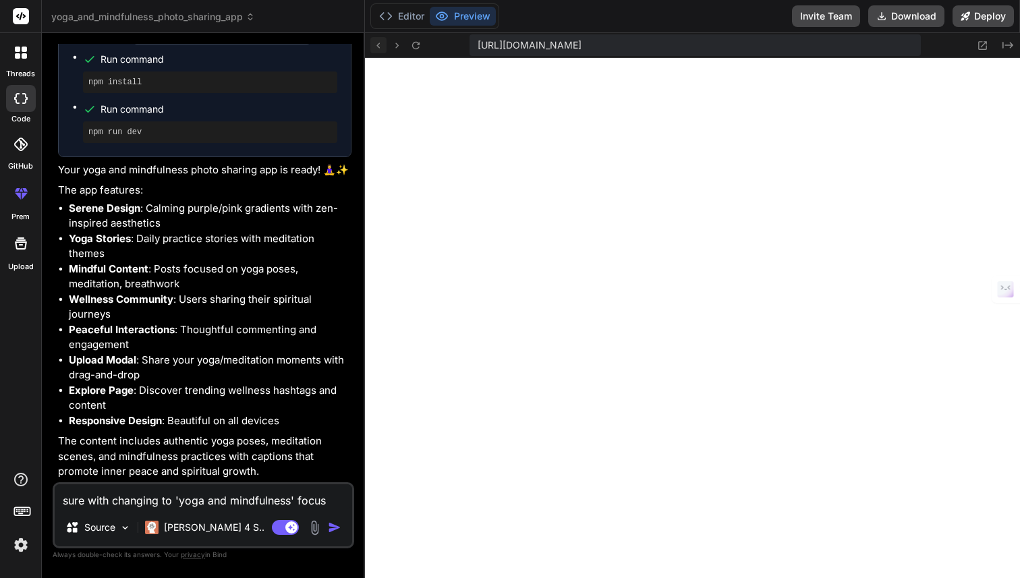
click at [377, 46] on icon at bounding box center [377, 44] width 3 height 5
click at [412, 45] on icon at bounding box center [415, 44] width 7 height 7
click at [200, 502] on textarea "sure with changing to 'yoga and mindfulness' focus" at bounding box center [203, 496] width 297 height 24
type textarea "I"
type textarea "x"
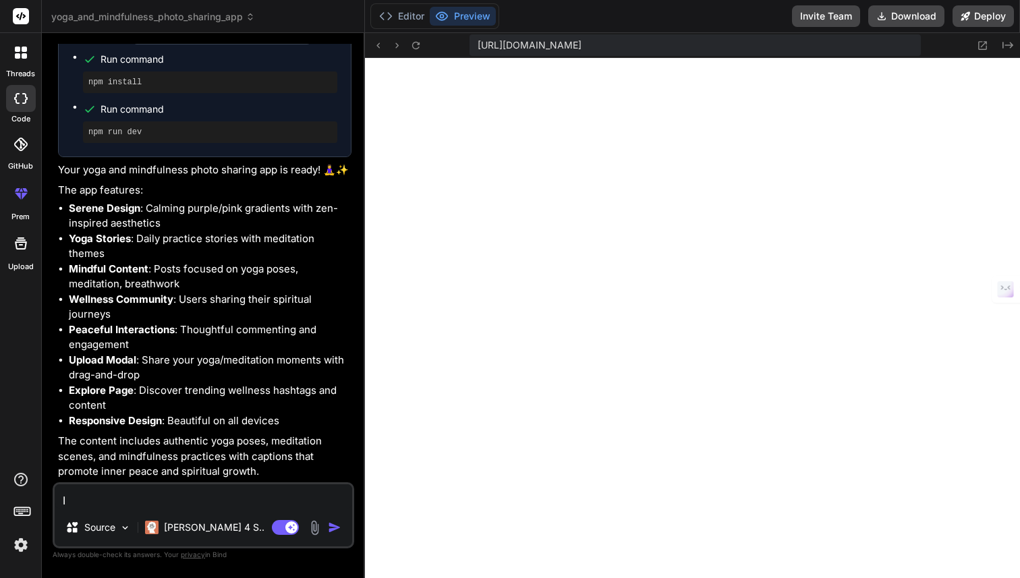
type textarea "I"
type textarea "x"
type textarea "I w"
type textarea "x"
type textarea "I wa"
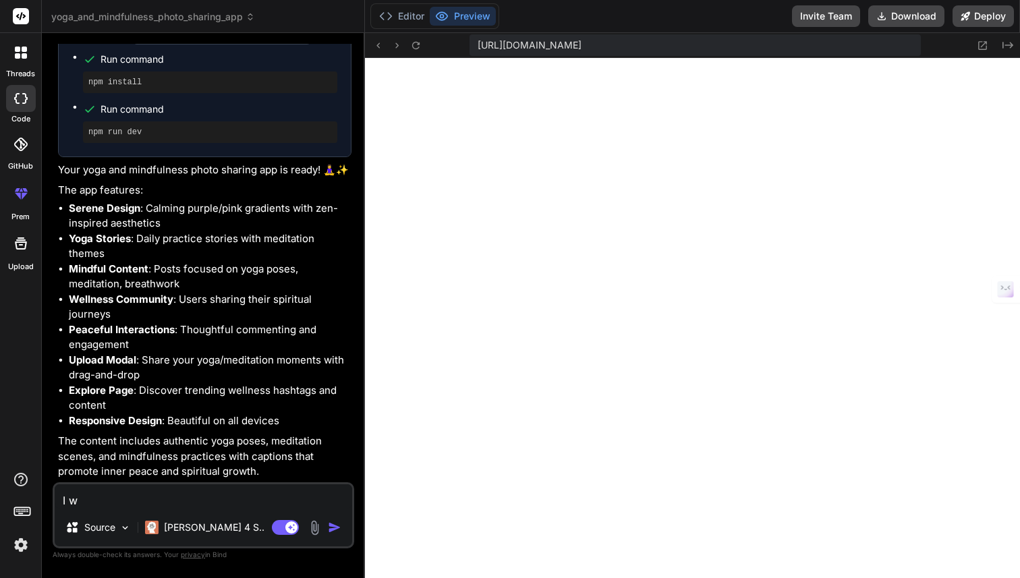
type textarea "x"
type textarea "I wan"
type textarea "x"
type textarea "I want"
type textarea "x"
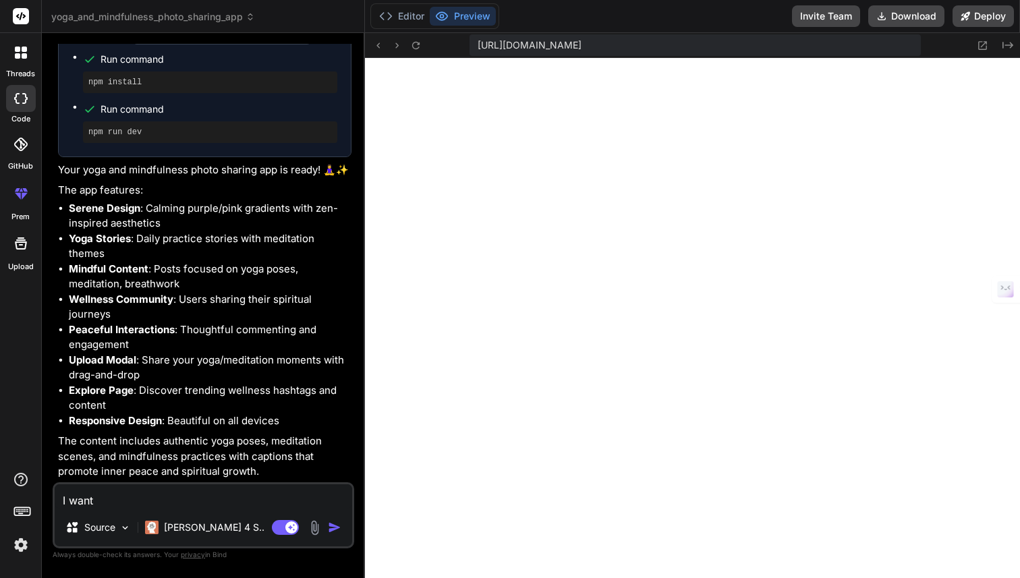
type textarea "I want"
type textarea "x"
type textarea "I want h"
type textarea "x"
type textarea "I want ho"
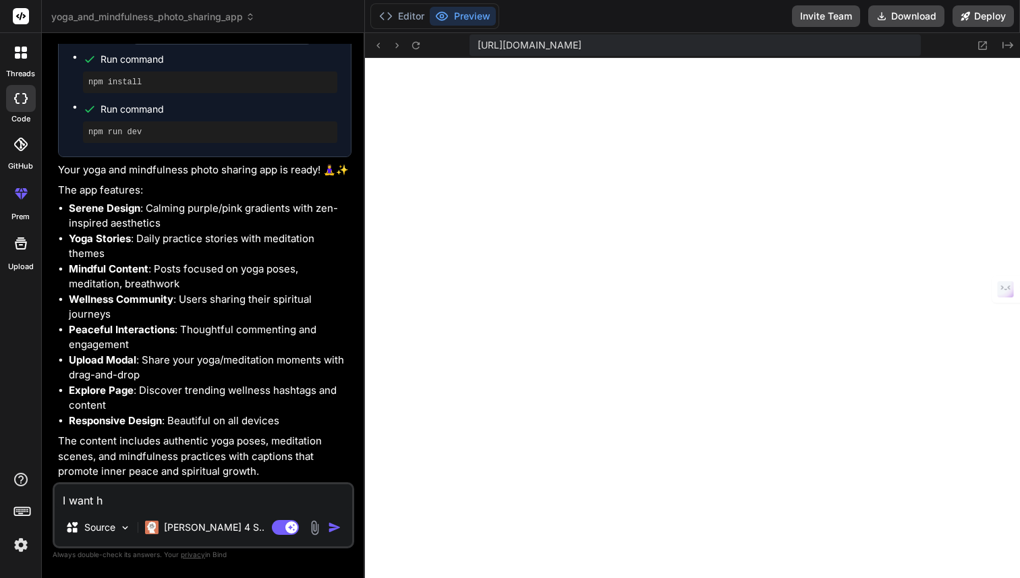
type textarea "x"
type textarea "I want hom"
type textarea "x"
type textarea "I want home"
type textarea "x"
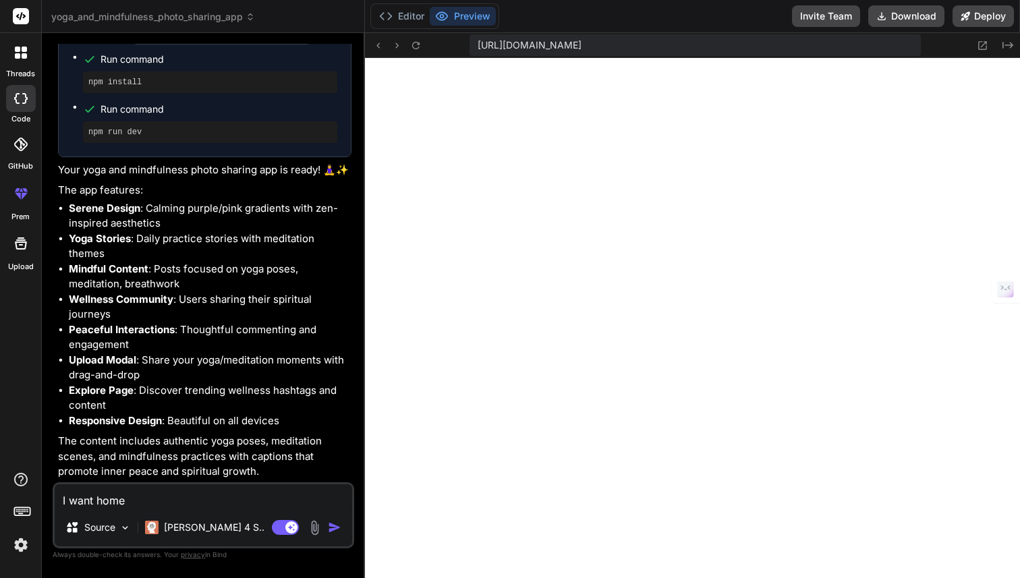
type textarea "I want homep"
type textarea "x"
type textarea "I want homepa"
type textarea "x"
type textarea "I want homepag"
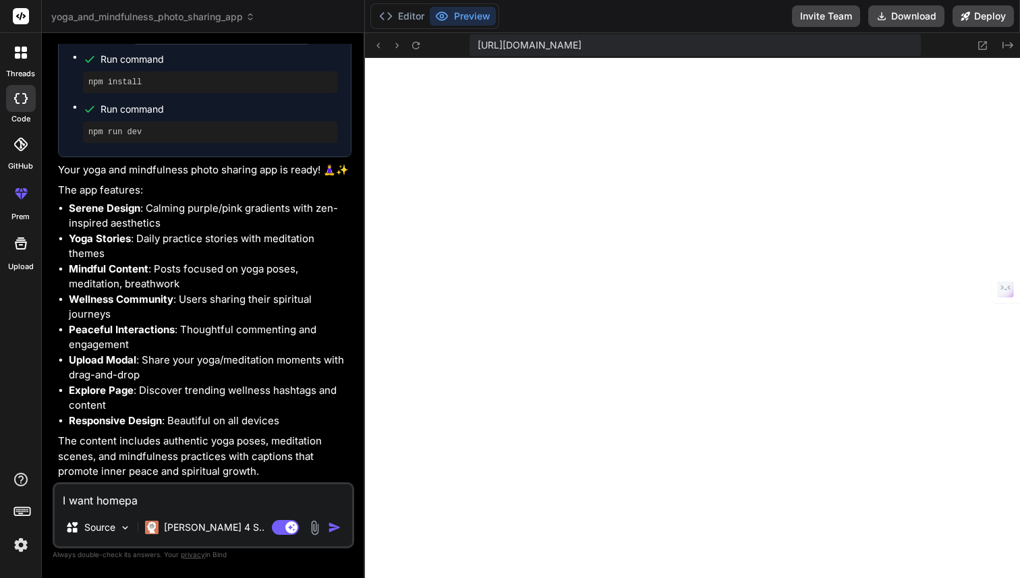
type textarea "x"
type textarea "I want homepage"
type textarea "x"
type textarea "I want homepage"
type textarea "x"
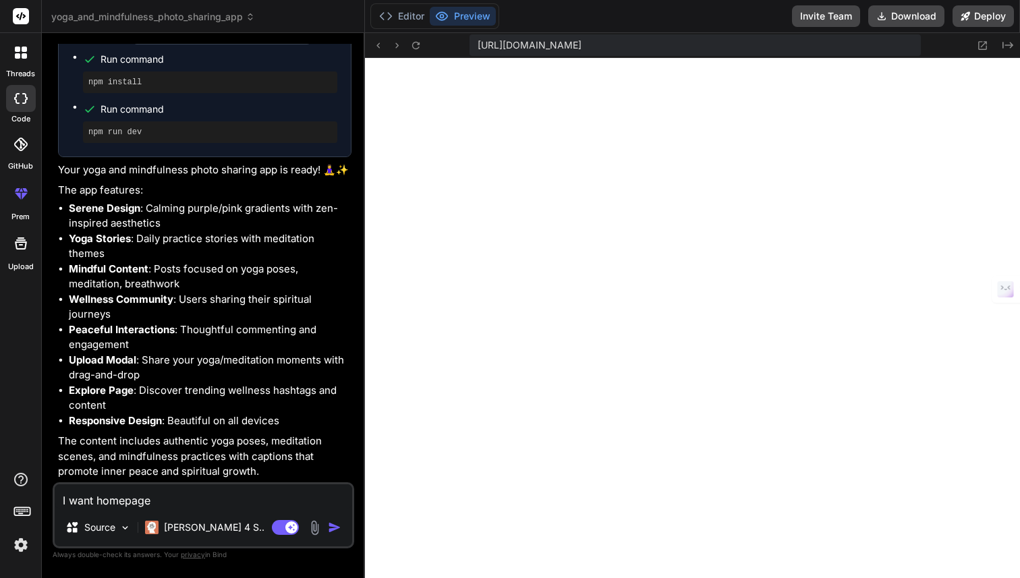
type textarea "I want homepage t"
type textarea "x"
type textarea "I want homepage th"
type textarea "x"
type textarea "I want homepage tha"
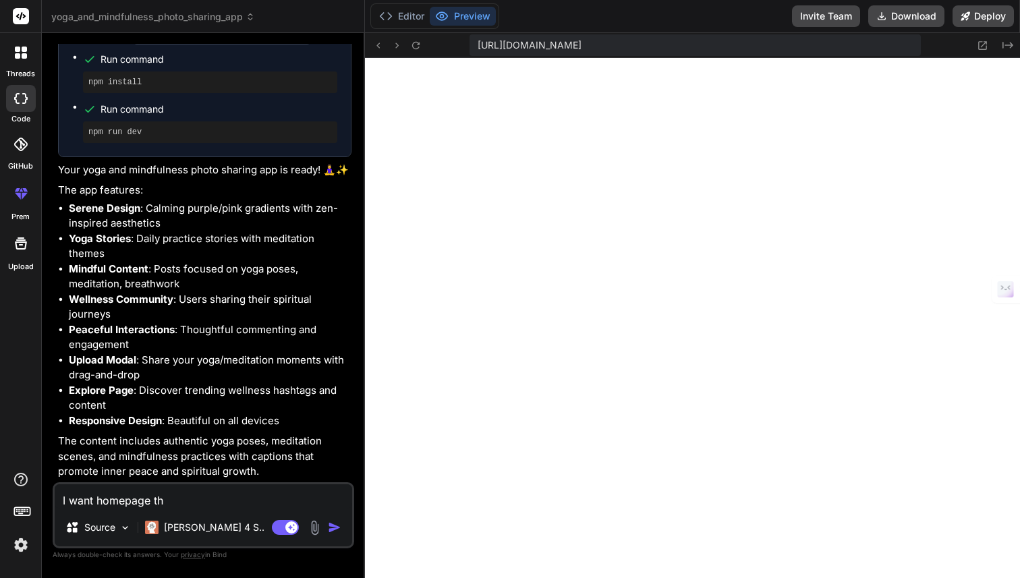
type textarea "x"
type textarea "I want homepage that"
type textarea "x"
type textarea "I want homepage that"
type textarea "x"
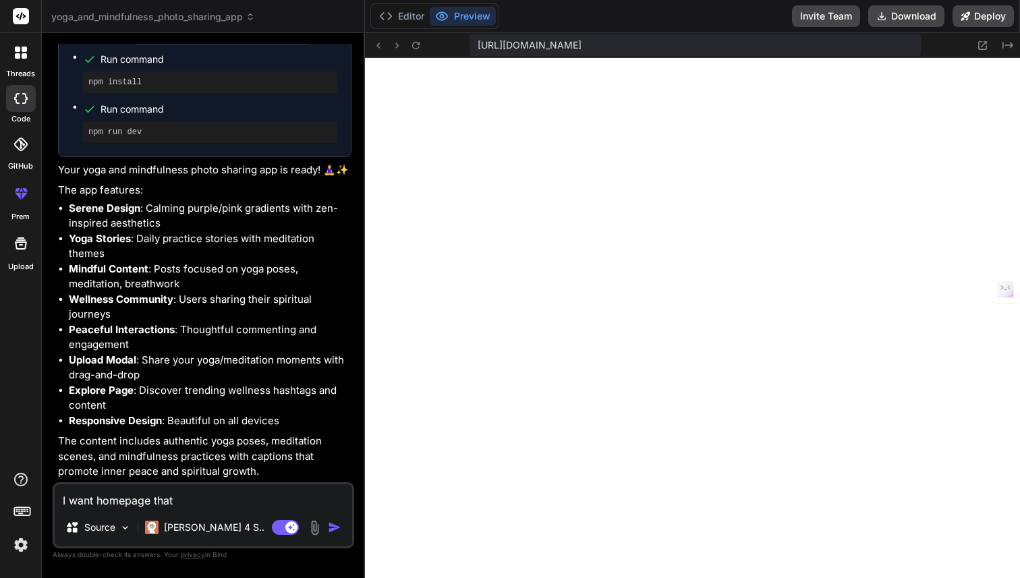
type textarea "I want homepage that l"
type textarea "x"
type textarea "I want homepage that lo"
type textarea "x"
type textarea "I want homepage that loo"
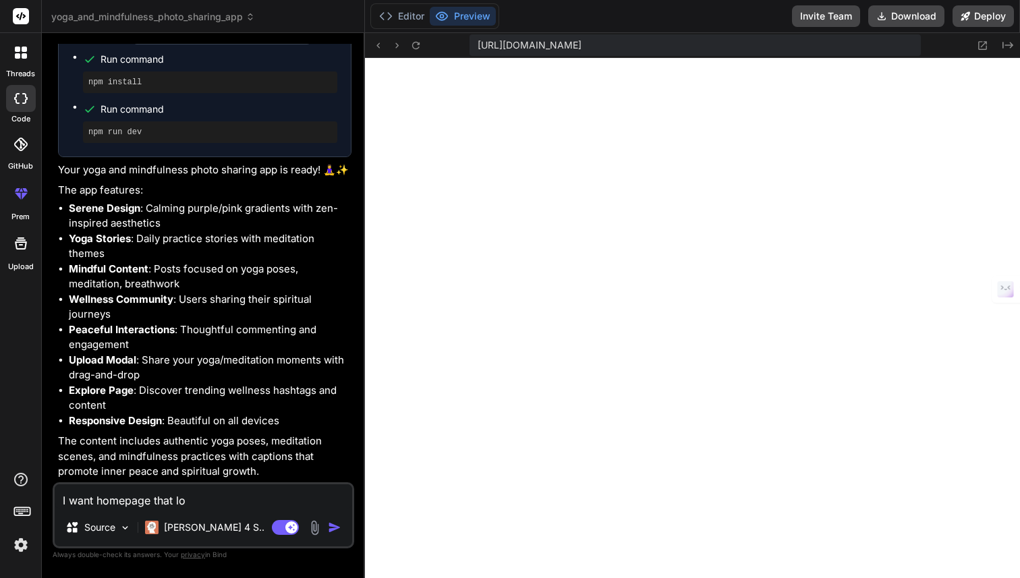
type textarea "x"
type textarea "I want homepage that look"
type textarea "x"
type textarea "I want homepage that look"
type textarea "x"
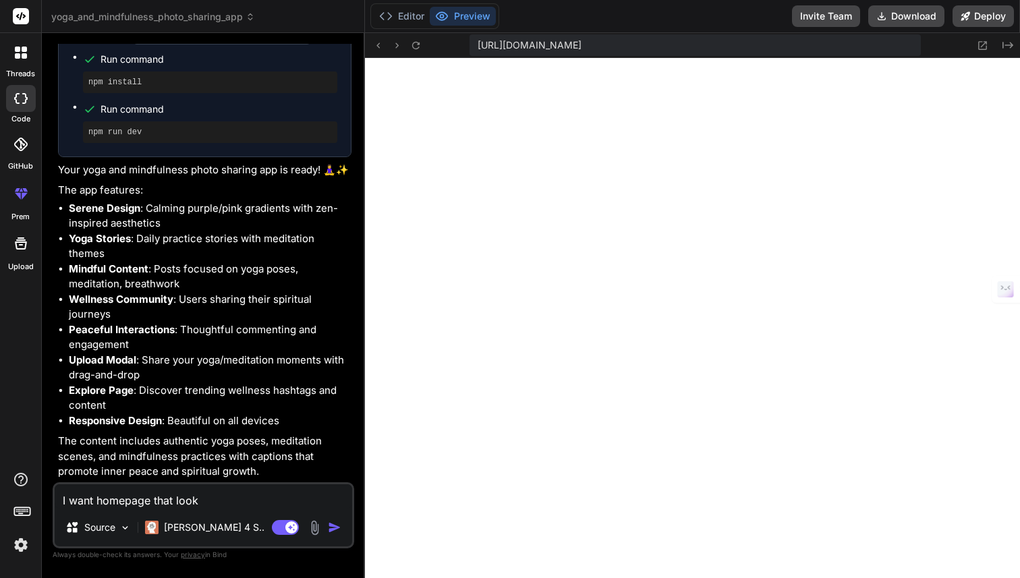
type textarea "I want homepage that look l"
type textarea "x"
type textarea "I want homepage that look li"
type textarea "x"
type textarea "I want homepage that look lik"
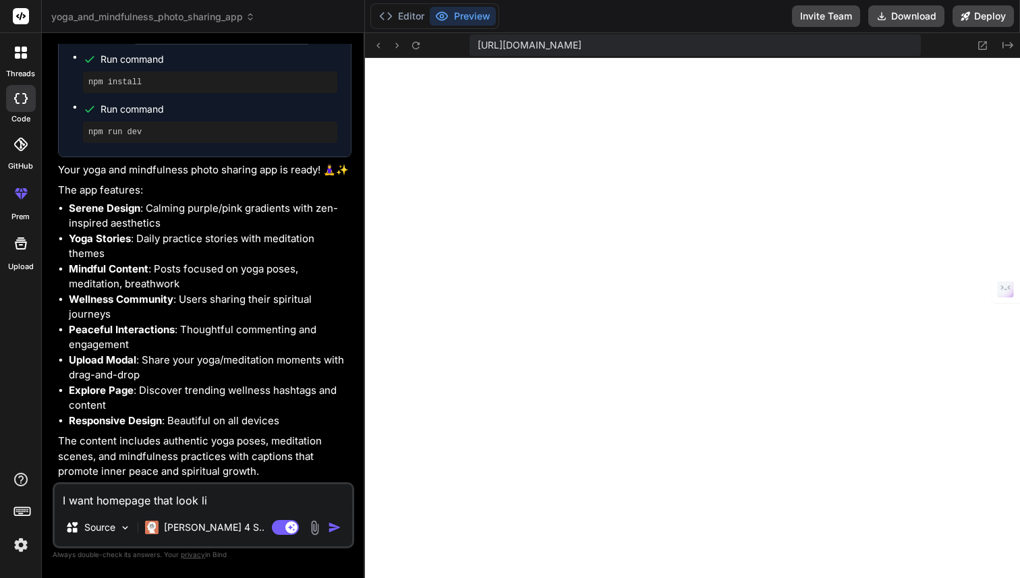
type textarea "x"
type textarea "I want homepage that look like"
type textarea "x"
type textarea "I want homepage that look like"
type textarea "x"
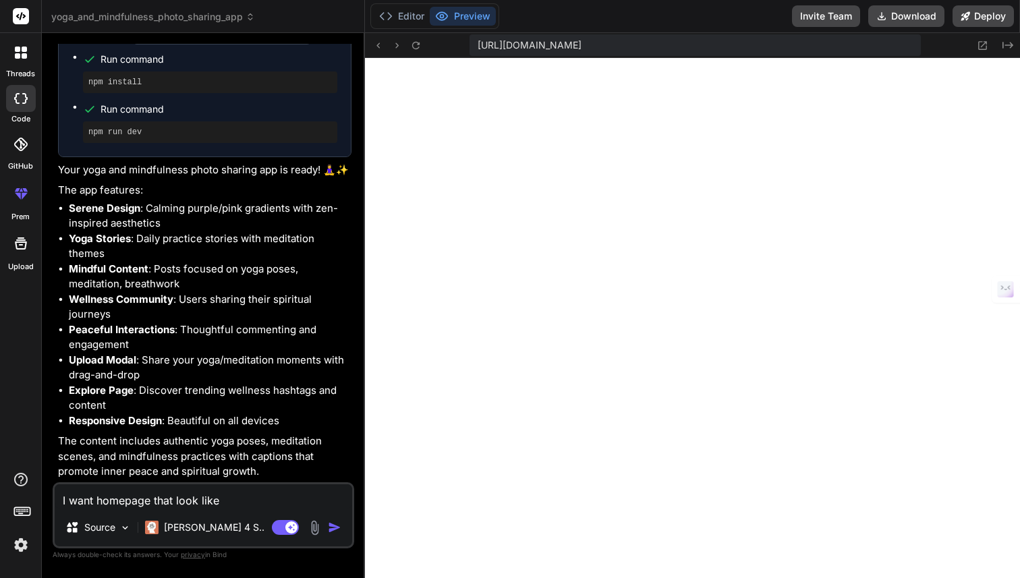
type textarea "I want homepage that look like '"
type textarea "x"
type textarea "I want homepage that look like 'h"
type textarea "x"
type textarea "I want homepage that look like 'ho"
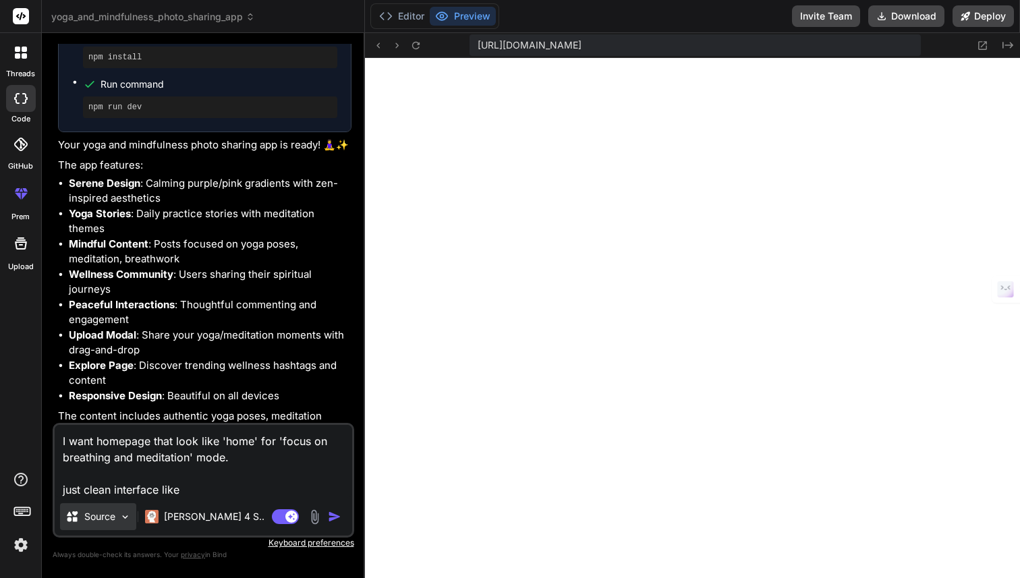
click at [134, 519] on div "Source" at bounding box center [98, 516] width 76 height 27
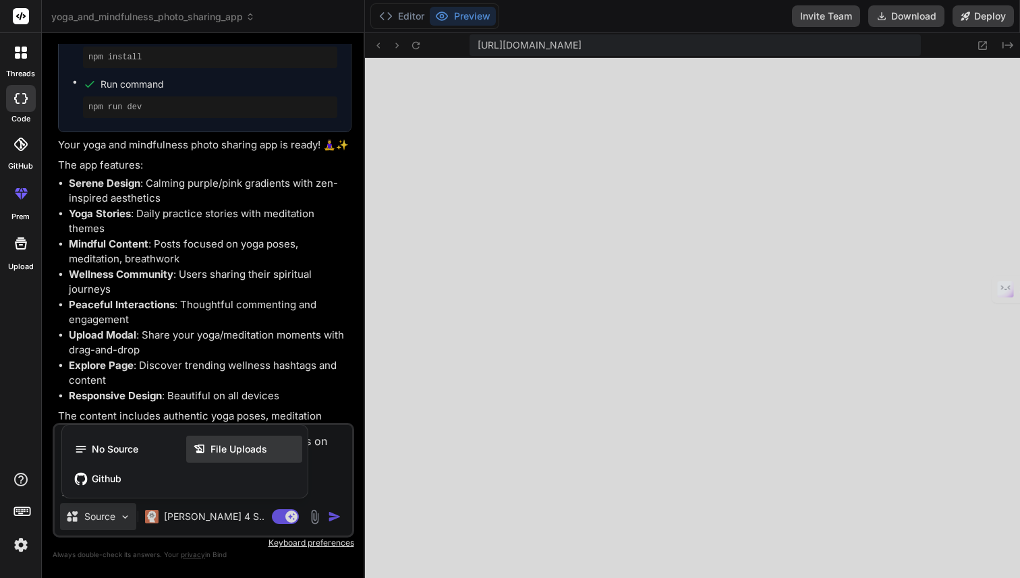
click at [235, 455] on span "File Uploads" at bounding box center [238, 448] width 57 height 13
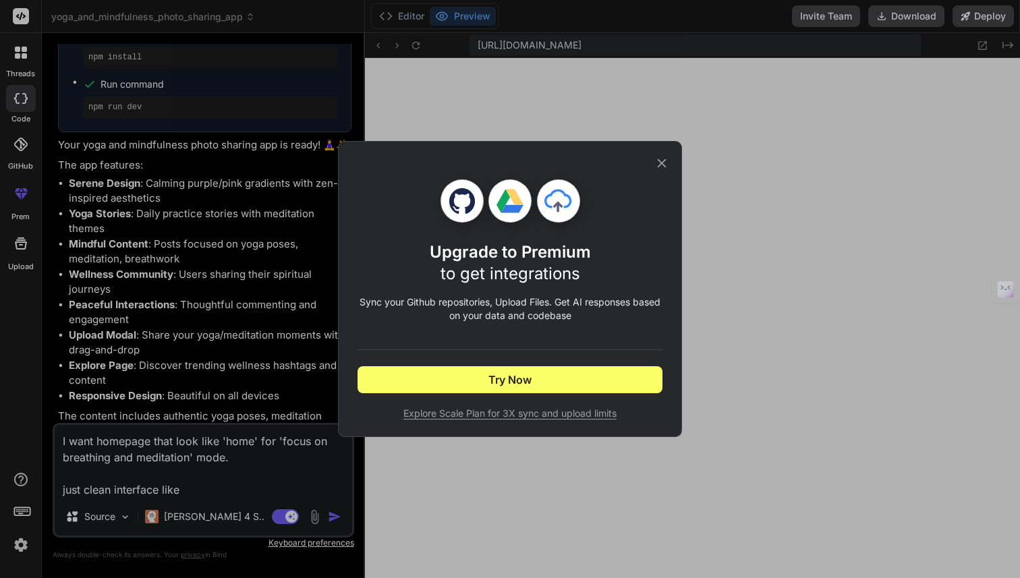
click at [212, 488] on div "Upgrade to Premium to get integrations Sync your Github repositories, Upload Fi…" at bounding box center [510, 289] width 1020 height 578
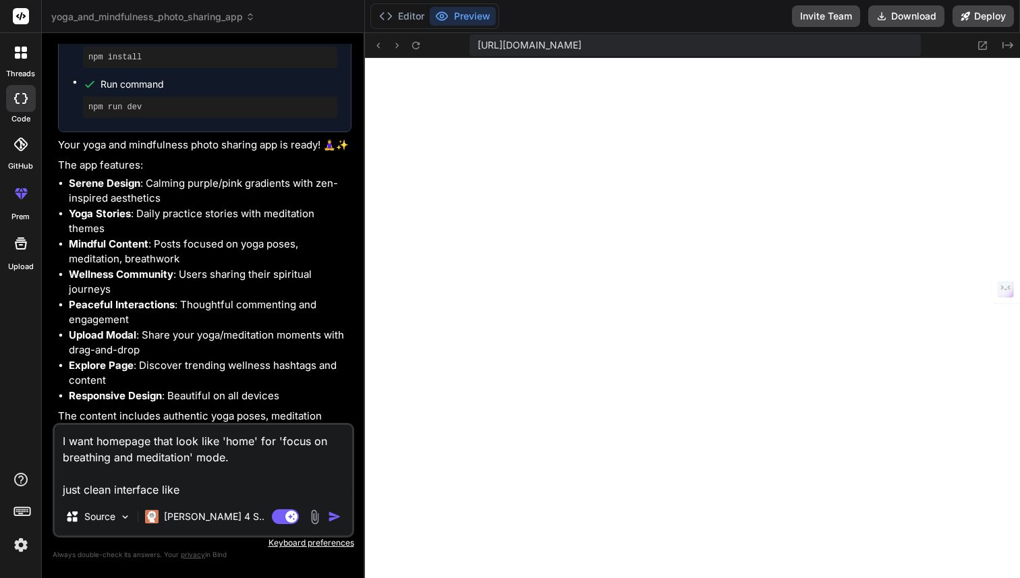
click at [212, 488] on textarea "I want homepage that look like 'home' for 'focus on breathing and meditation' m…" at bounding box center [203, 461] width 297 height 73
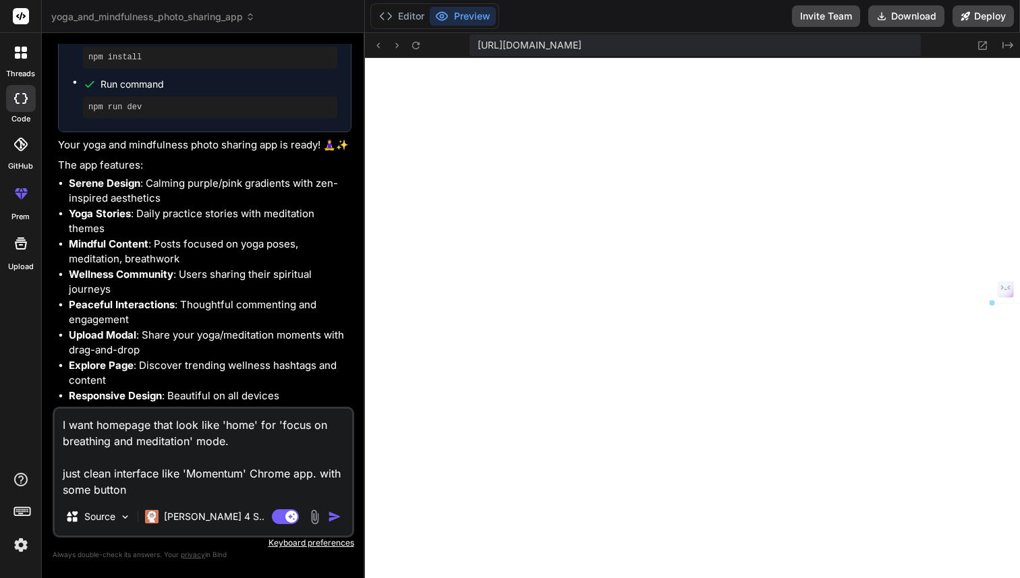
drag, startPoint x: 170, startPoint y: 489, endPoint x: 59, endPoint y: 494, distance: 111.4
click at [59, 494] on textarea "I want homepage that look like 'home' for 'focus on breathing and meditation' m…" at bounding box center [203, 453] width 297 height 89
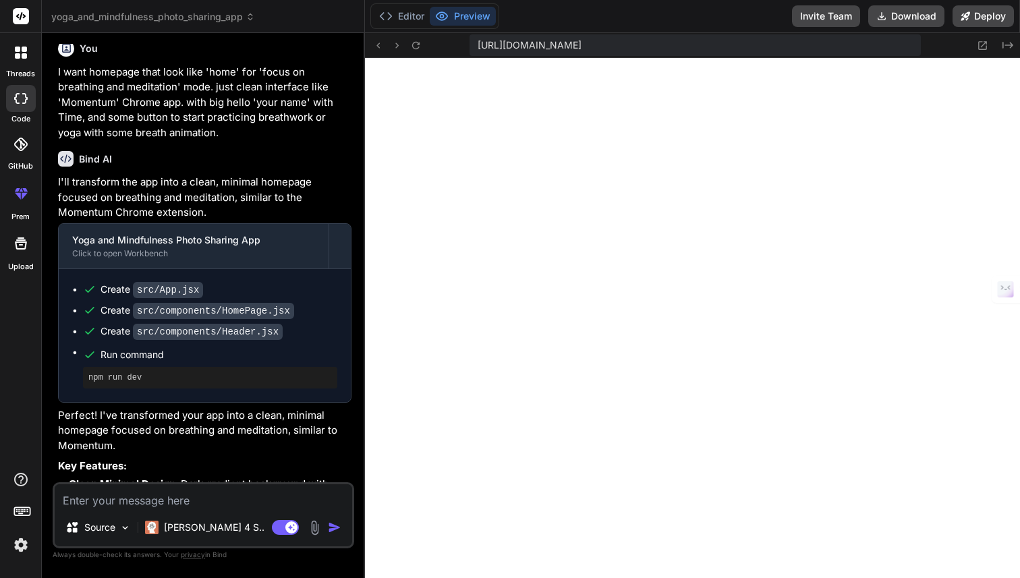
scroll to position [1453, 0]
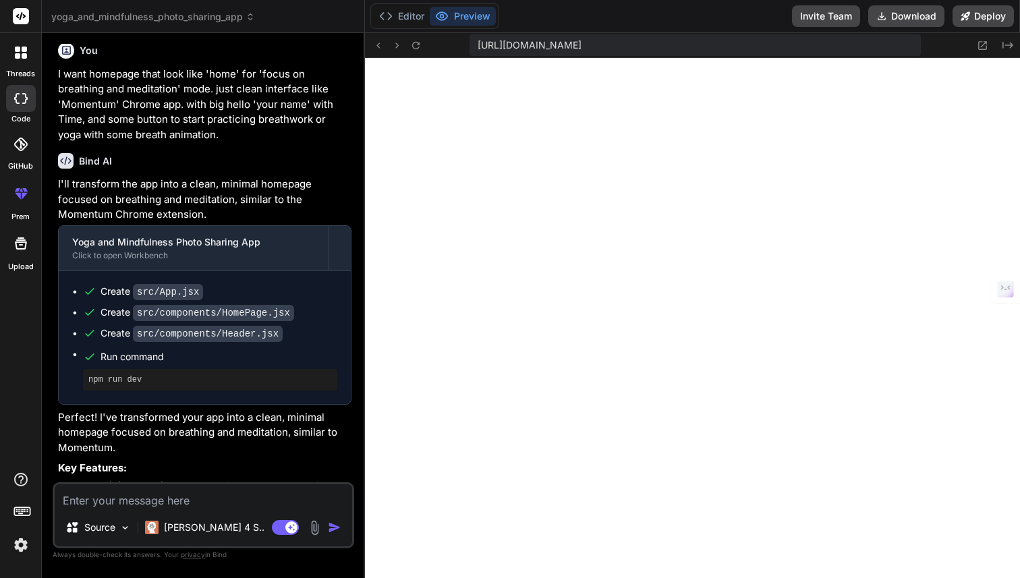
click at [15, 544] on img at bounding box center [20, 544] width 23 height 23
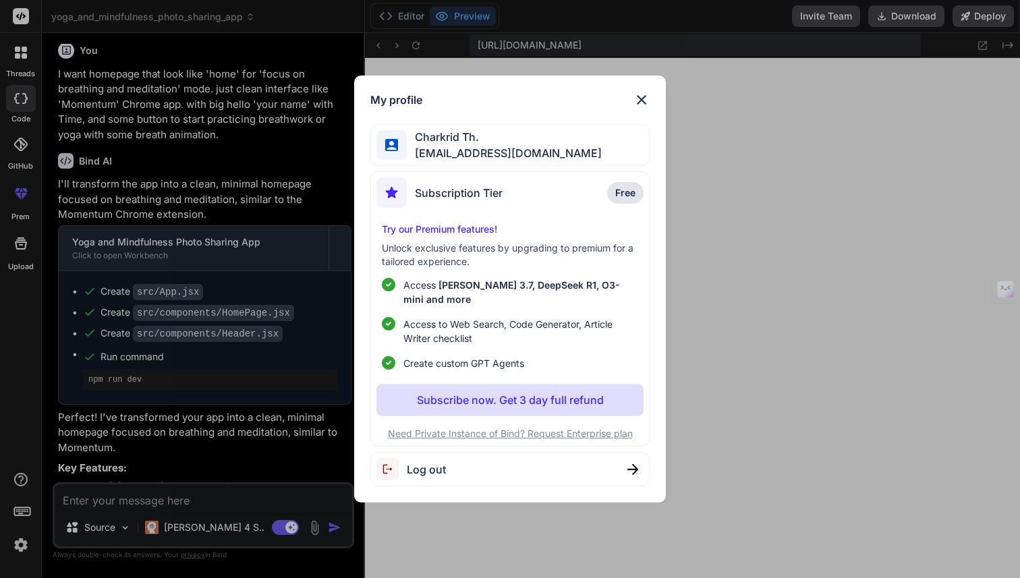
click at [908, 192] on div "My profile [PERSON_NAME] [EMAIL_ADDRESS][DOMAIN_NAME] Subscription Tier Free Tr…" at bounding box center [510, 289] width 1020 height 578
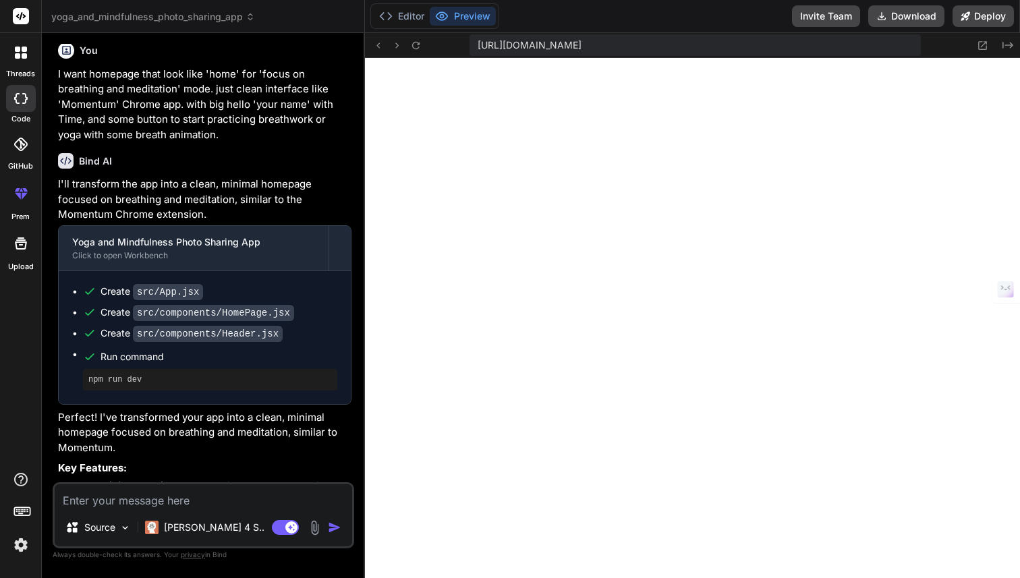
click at [18, 143] on icon at bounding box center [20, 144] width 13 height 13
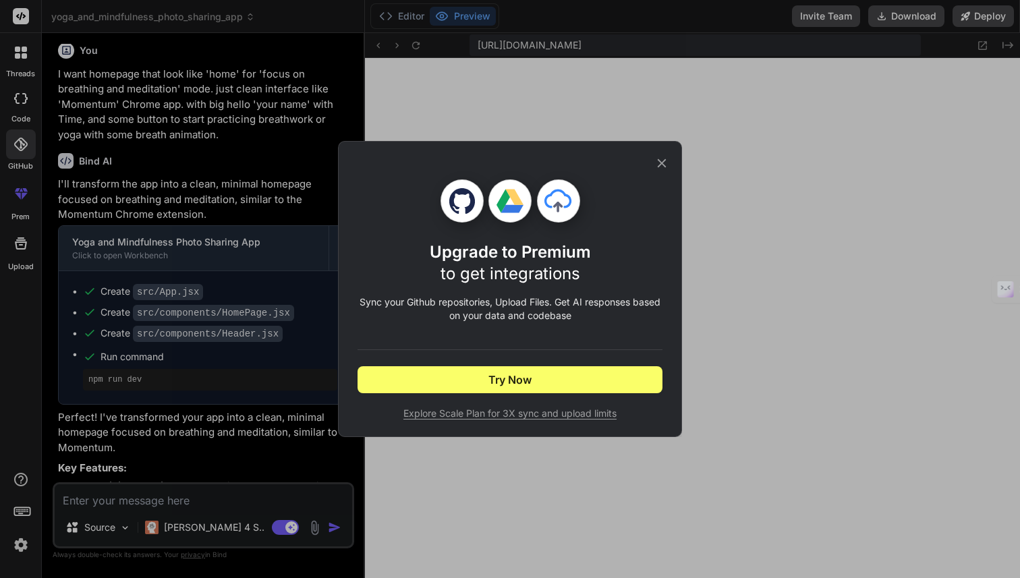
click at [668, 161] on icon at bounding box center [661, 163] width 15 height 15
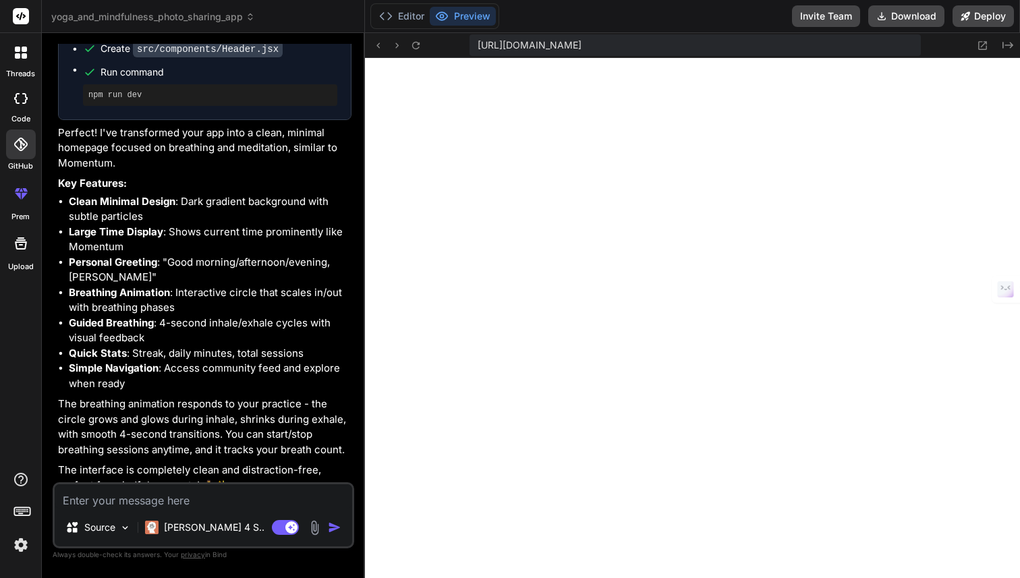
scroll to position [1774, 0]
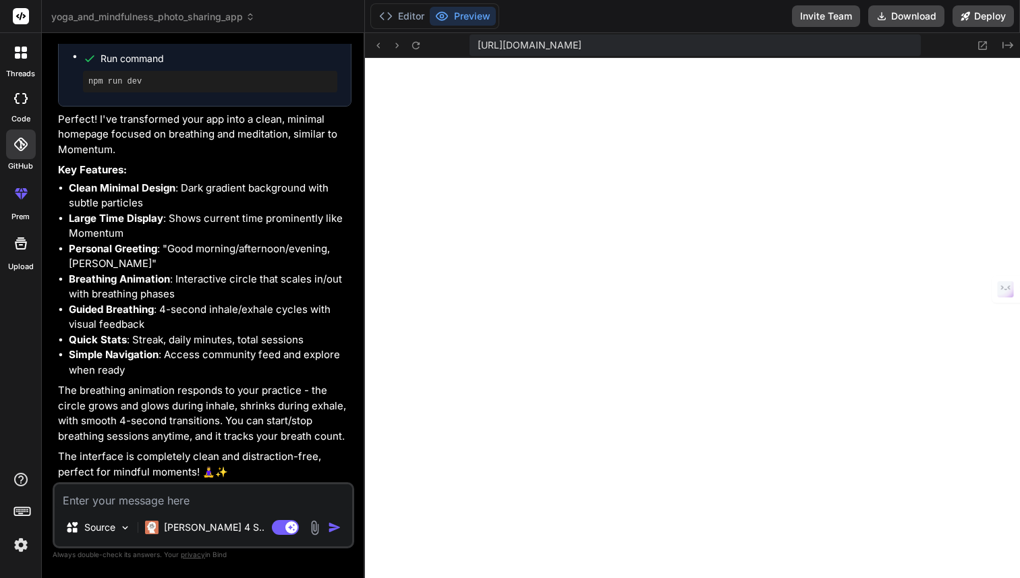
click at [16, 55] on icon at bounding box center [17, 55] width 5 height 5
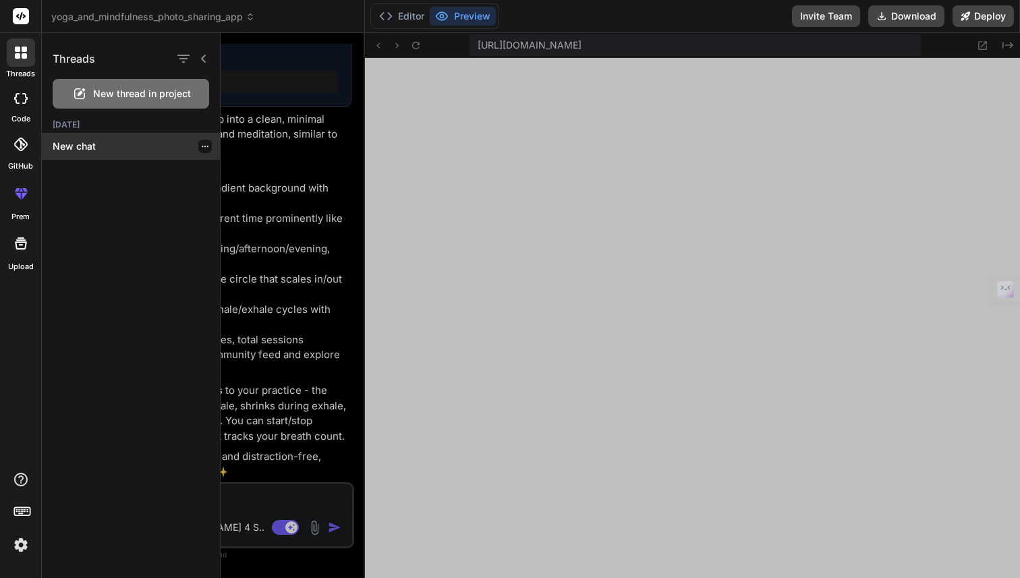
click at [201, 148] on icon "button" at bounding box center [205, 146] width 8 height 8
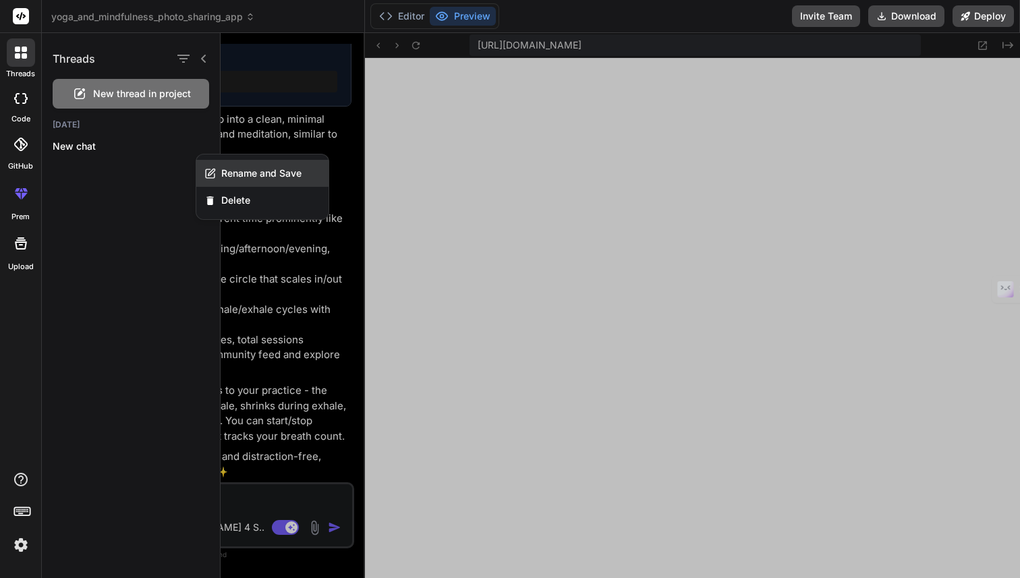
click at [225, 171] on span "Rename and Save" at bounding box center [261, 173] width 80 height 13
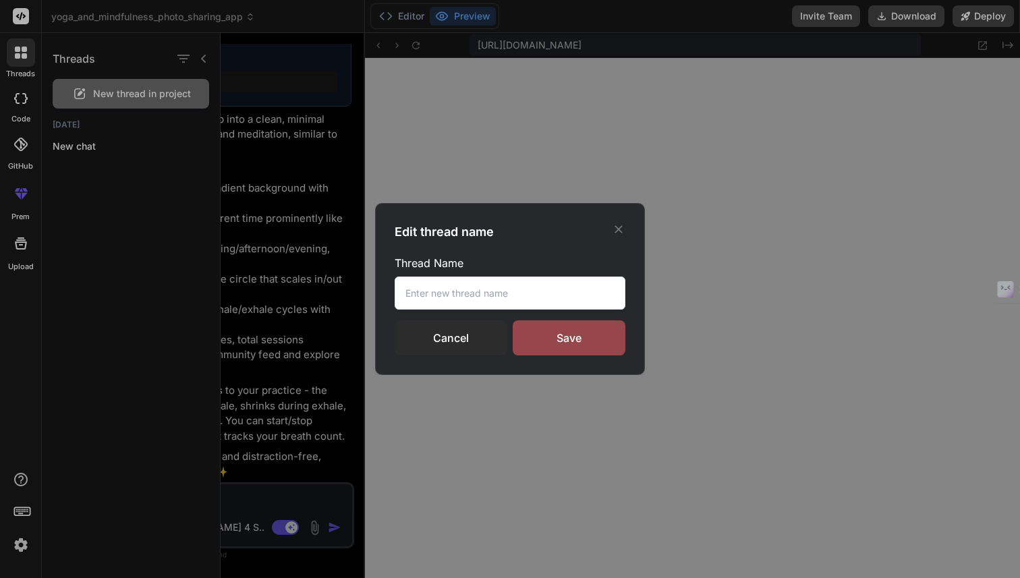
click at [447, 289] on input "text" at bounding box center [510, 292] width 231 height 33
click at [434, 305] on input "Yoga" at bounding box center [510, 292] width 231 height 33
click at [578, 334] on div "Save" at bounding box center [569, 337] width 113 height 35
click at [20, 513] on div "Edit thread name Thread Name Yoga Instagram Cancel Saving..." at bounding box center [510, 289] width 1020 height 578
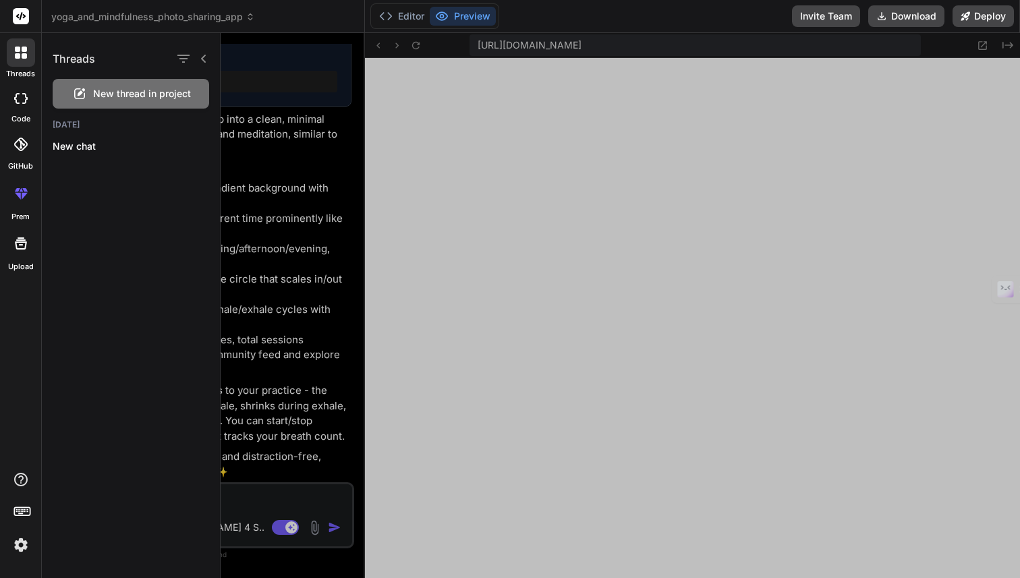
click at [202, 59] on icon at bounding box center [203, 59] width 5 height 8
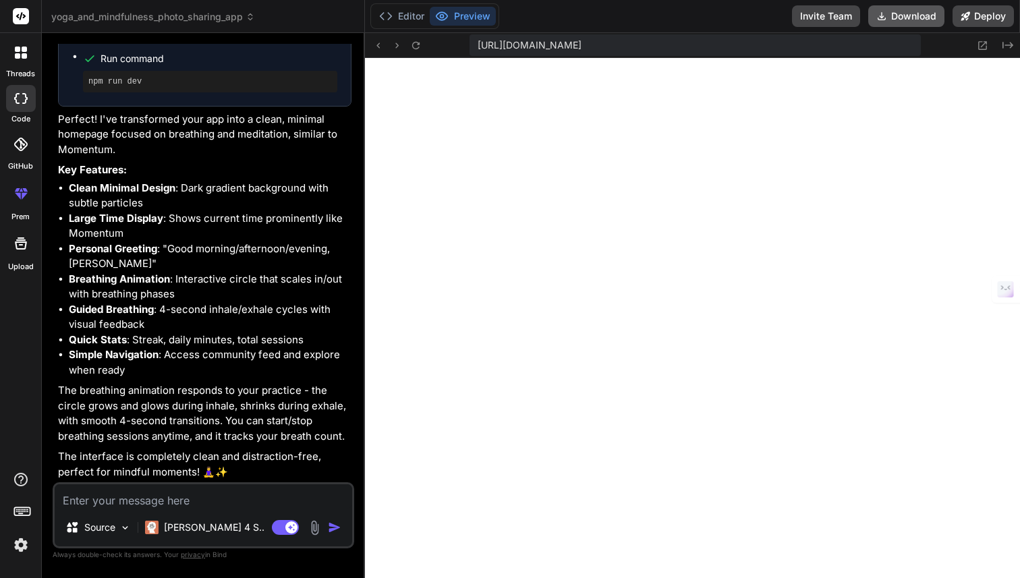
click at [890, 23] on button "Download" at bounding box center [906, 16] width 76 height 22
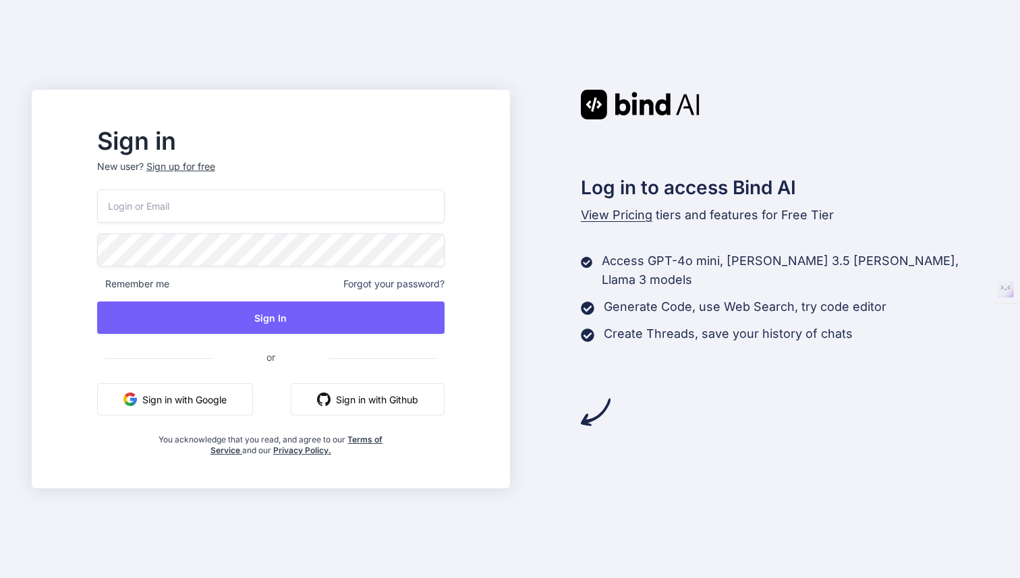
click at [253, 404] on button "Sign in with Google" at bounding box center [175, 399] width 156 height 32
